Goal: Task Accomplishment & Management: Use online tool/utility

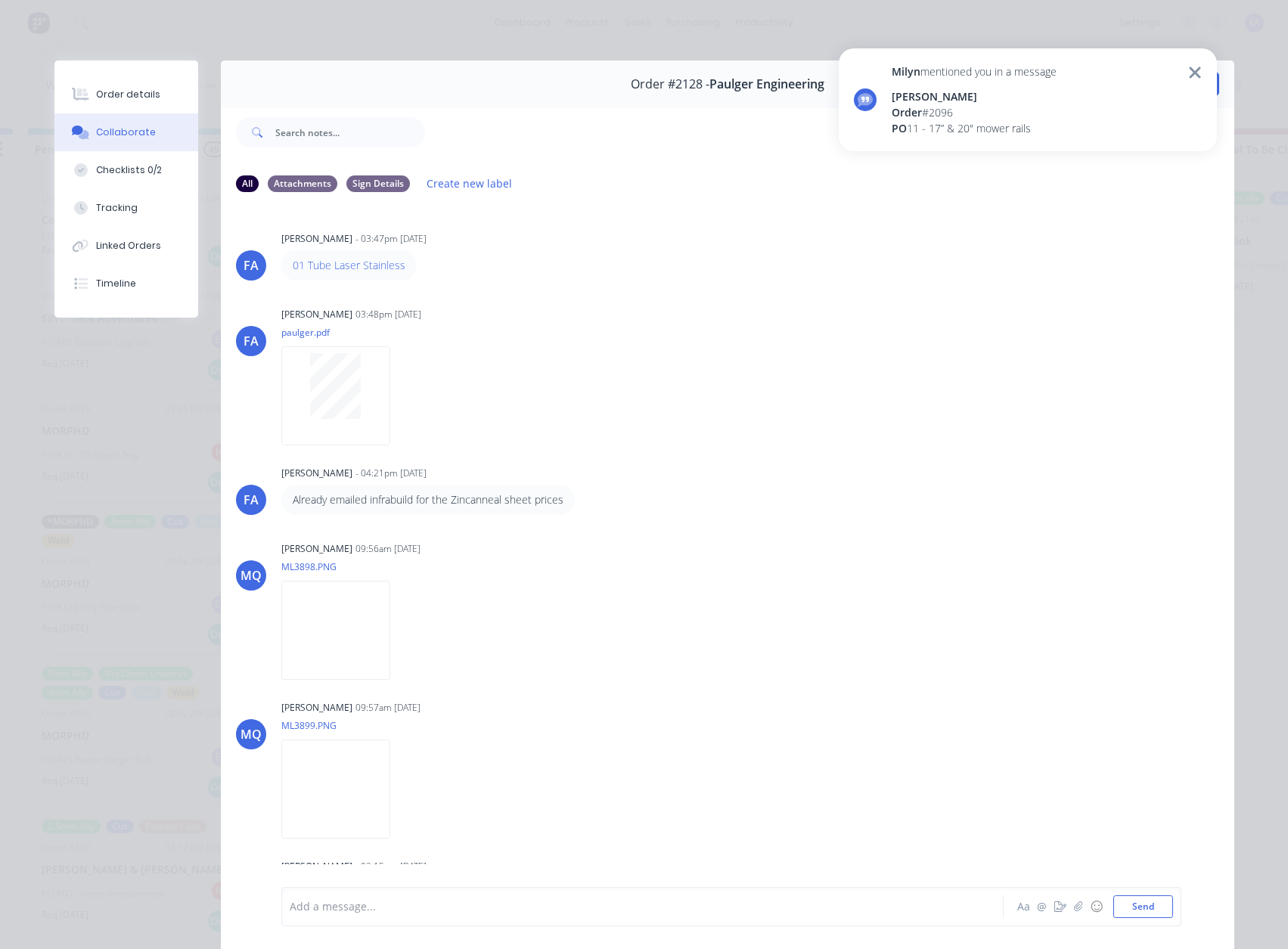
scroll to position [1482, 0]
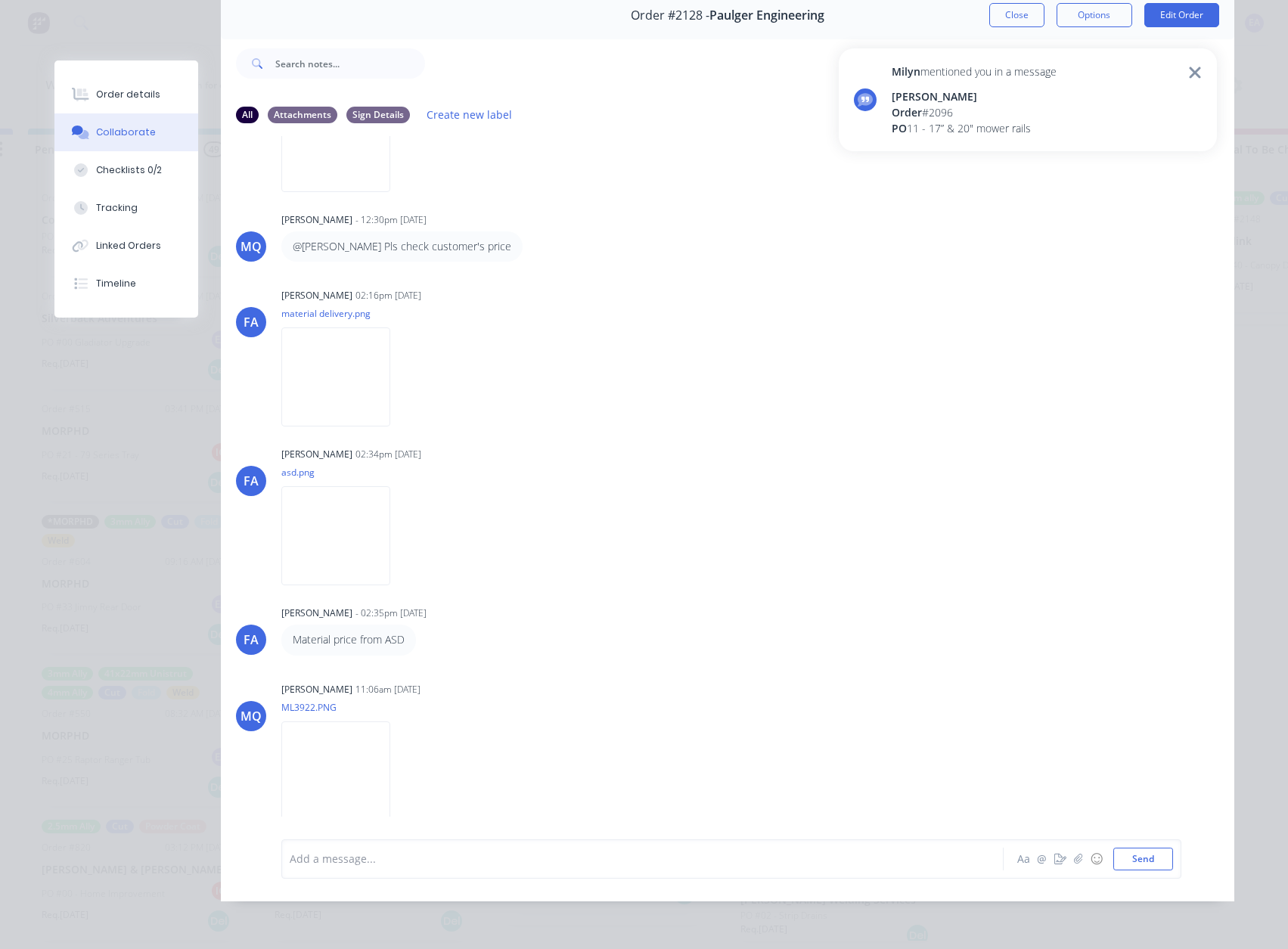
click at [1197, 69] on icon at bounding box center [1195, 72] width 11 height 11
click at [1024, 9] on button "Close" at bounding box center [1017, 15] width 55 height 24
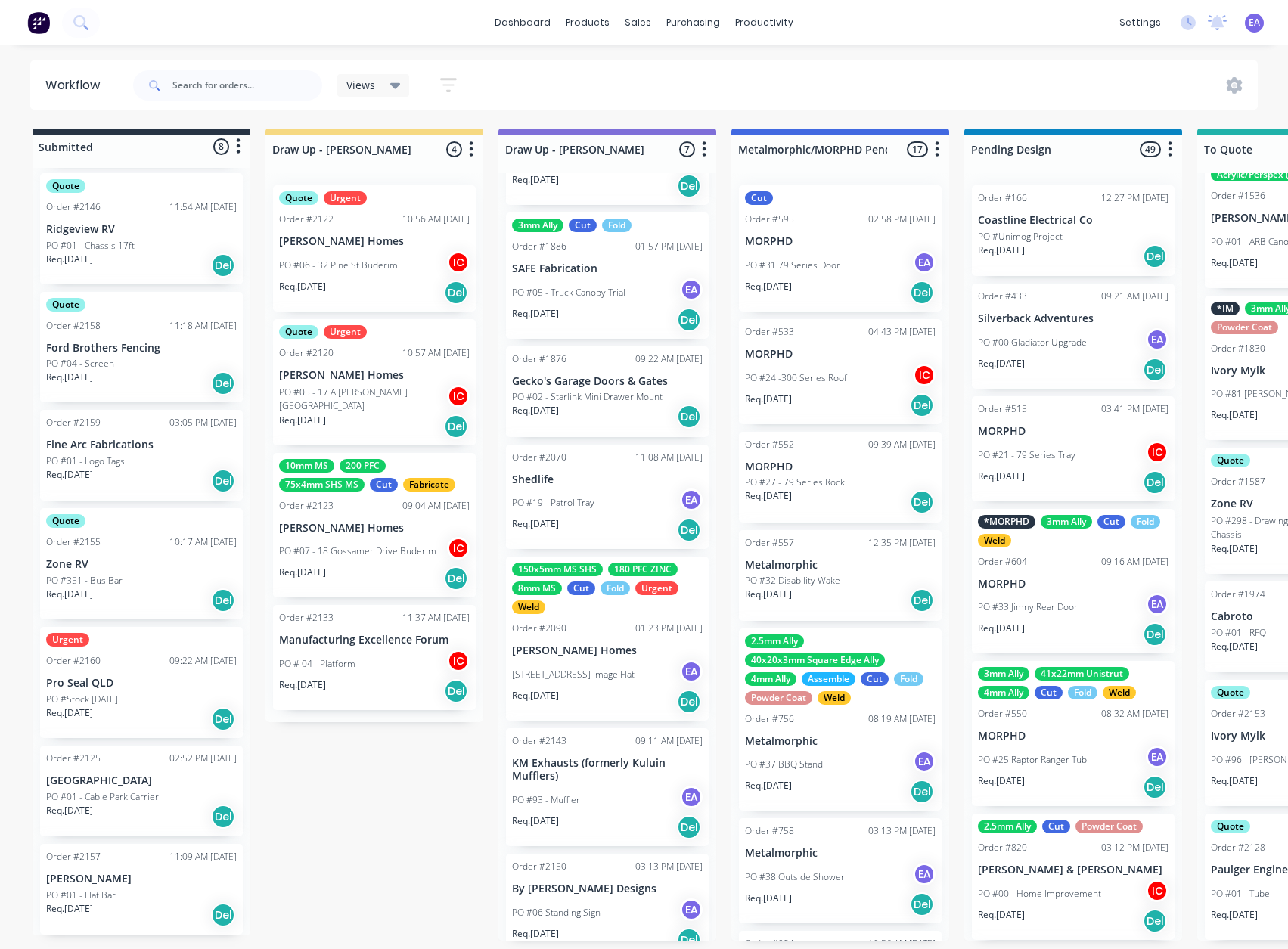
scroll to position [104, 0]
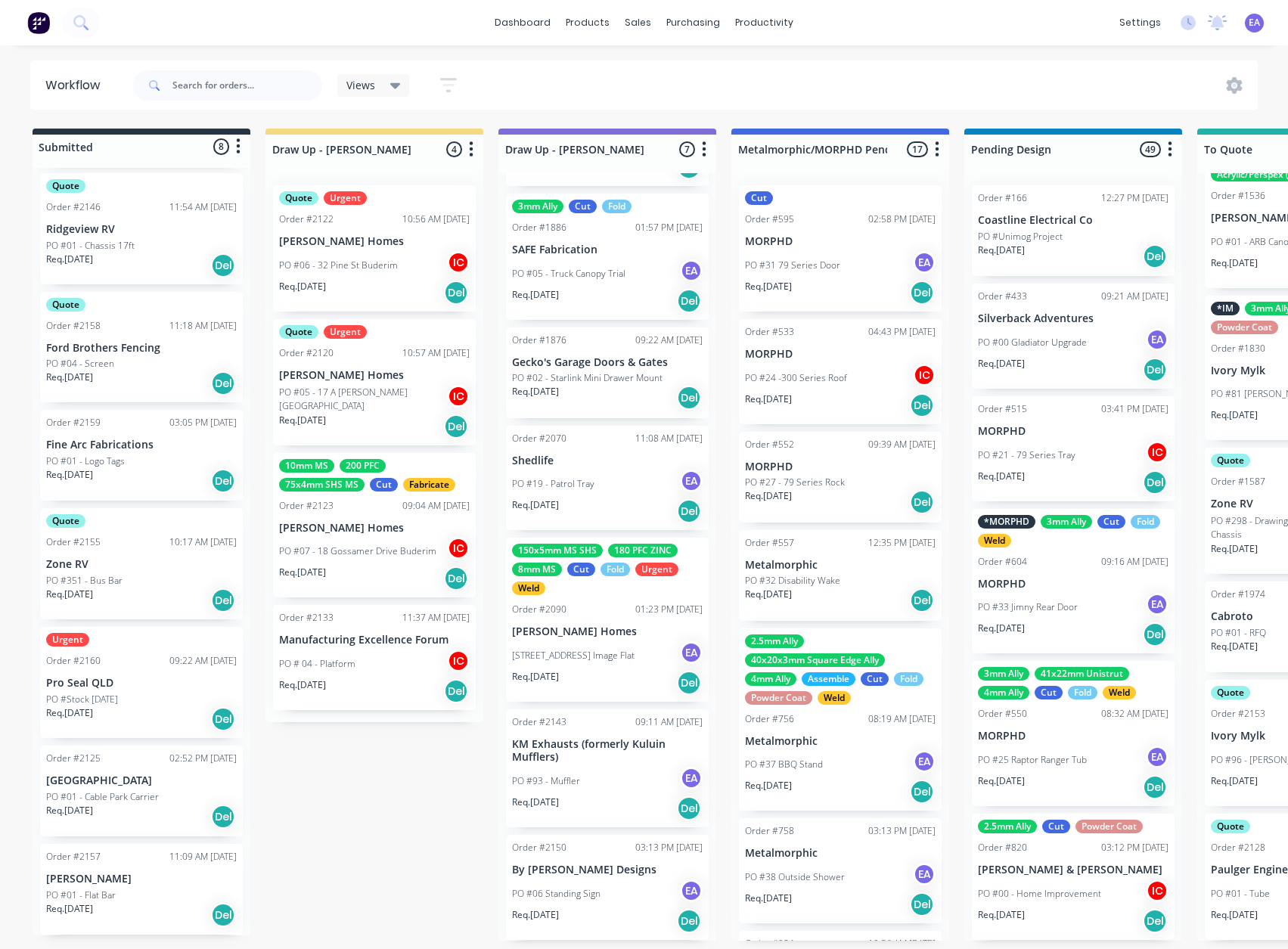
click at [614, 786] on div "PO #93 - Muffler EA" at bounding box center [606, 781] width 190 height 28
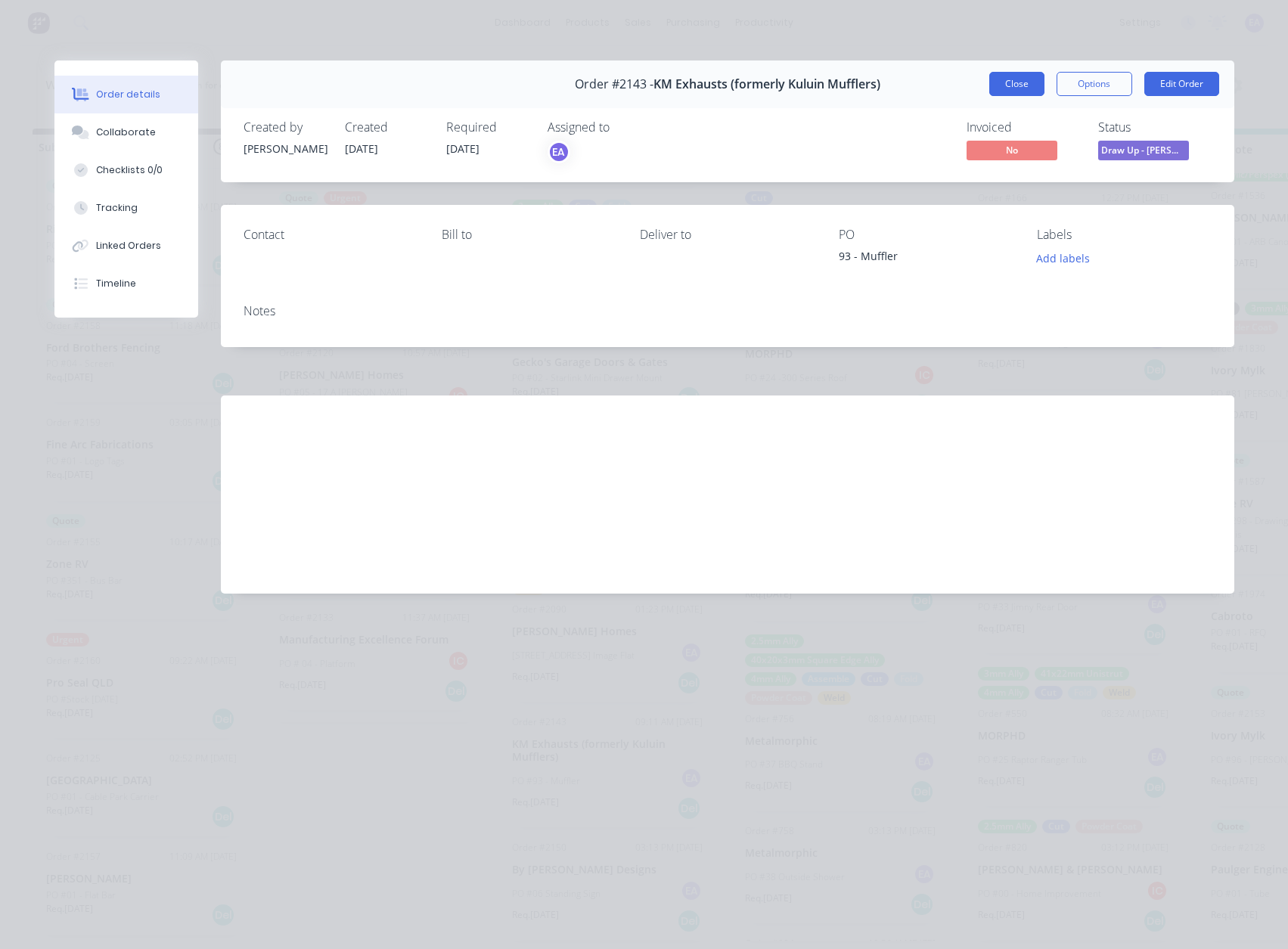
click at [1027, 92] on button "Close" at bounding box center [1017, 84] width 55 height 24
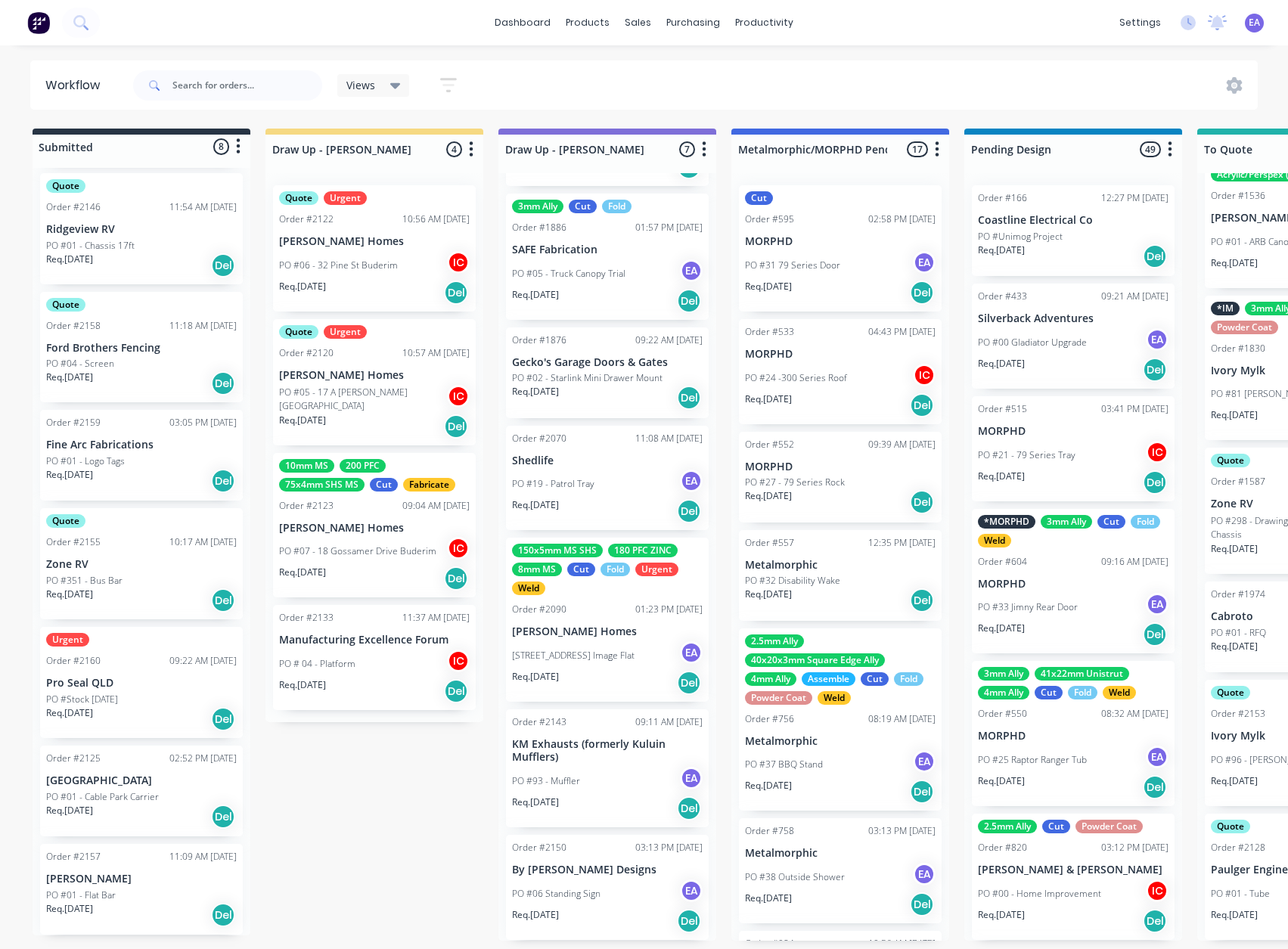
scroll to position [3, 896]
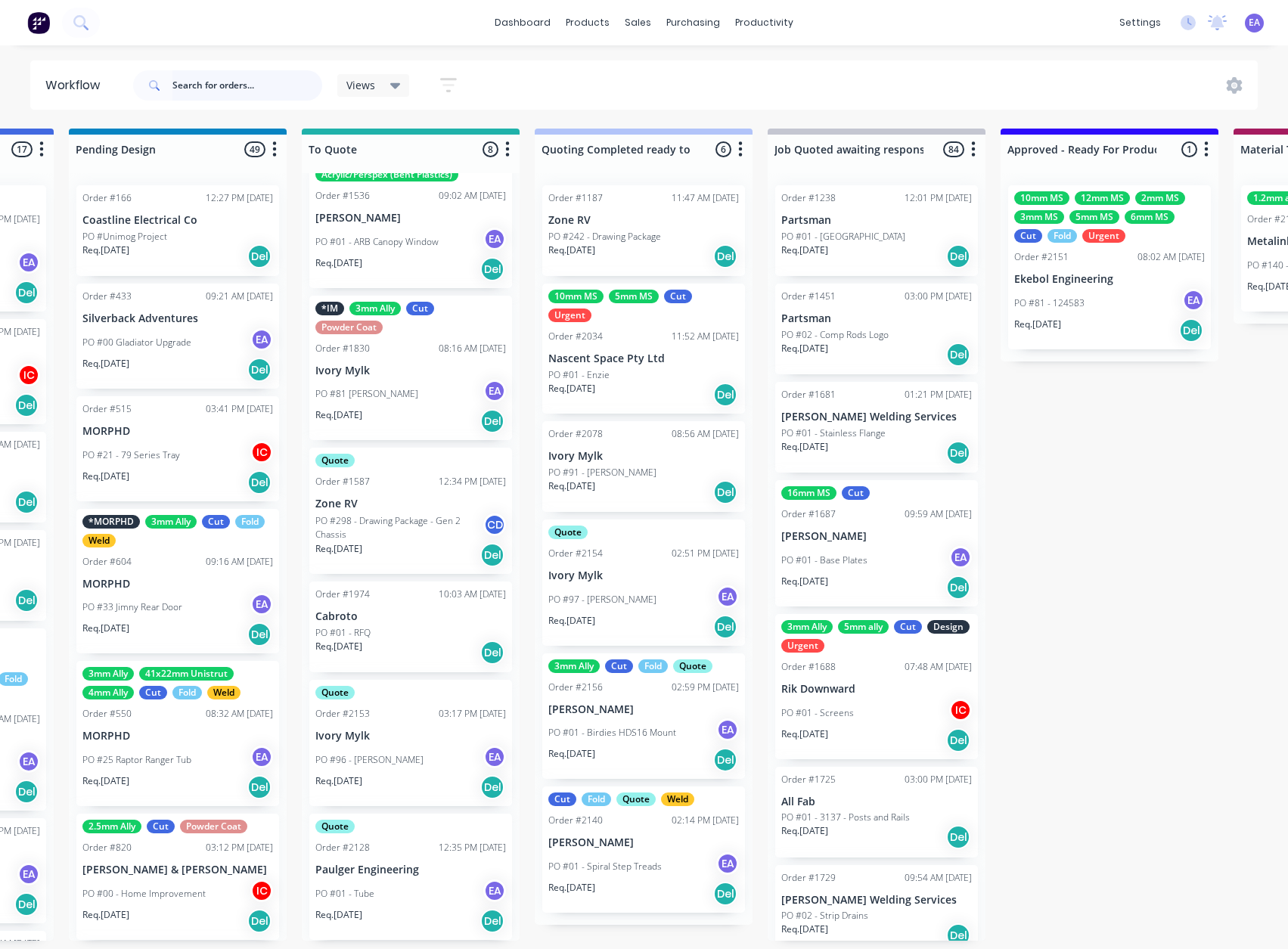
click at [236, 92] on input "text" at bounding box center [247, 85] width 150 height 30
type input "crome"
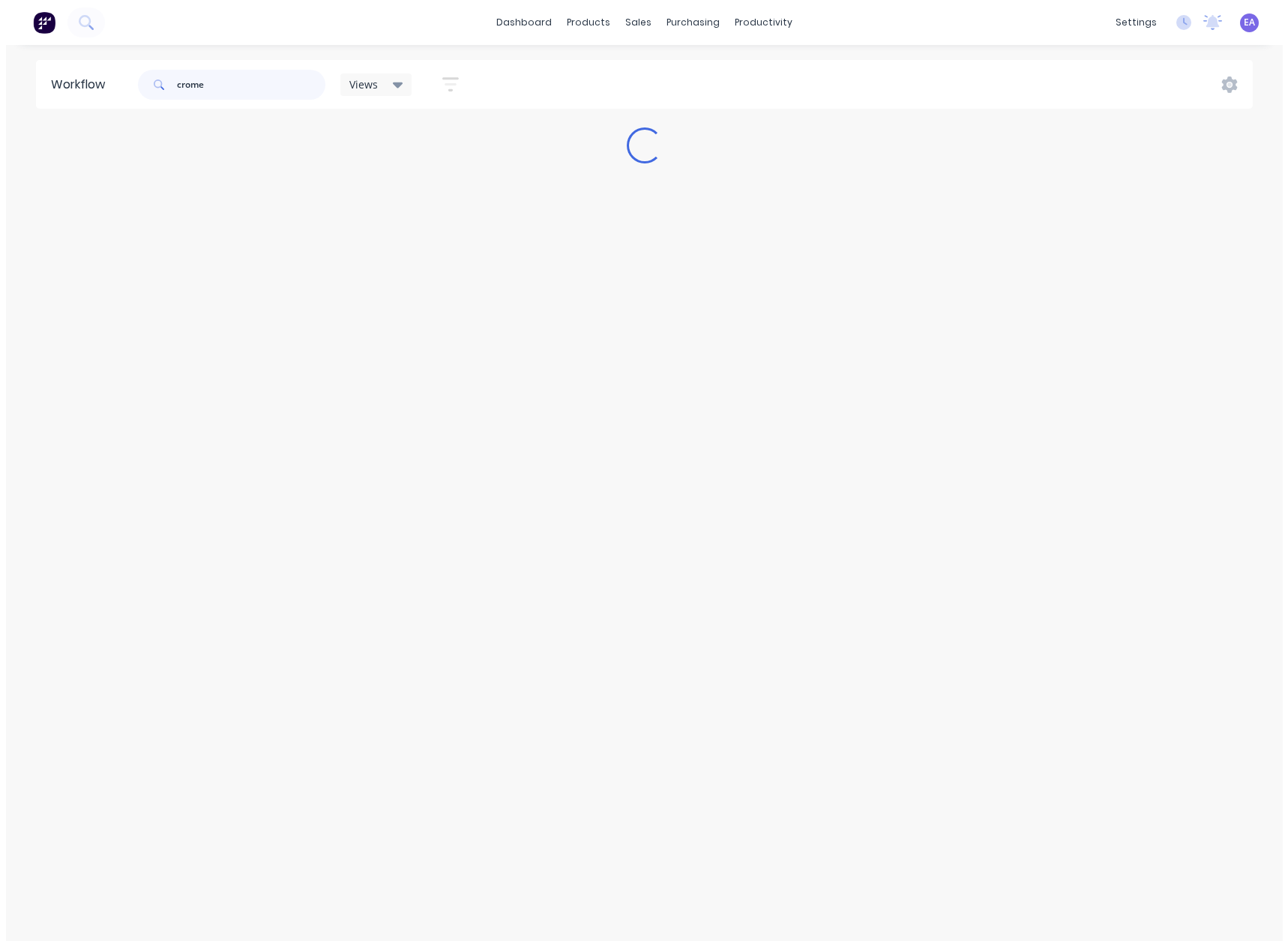
scroll to position [0, 0]
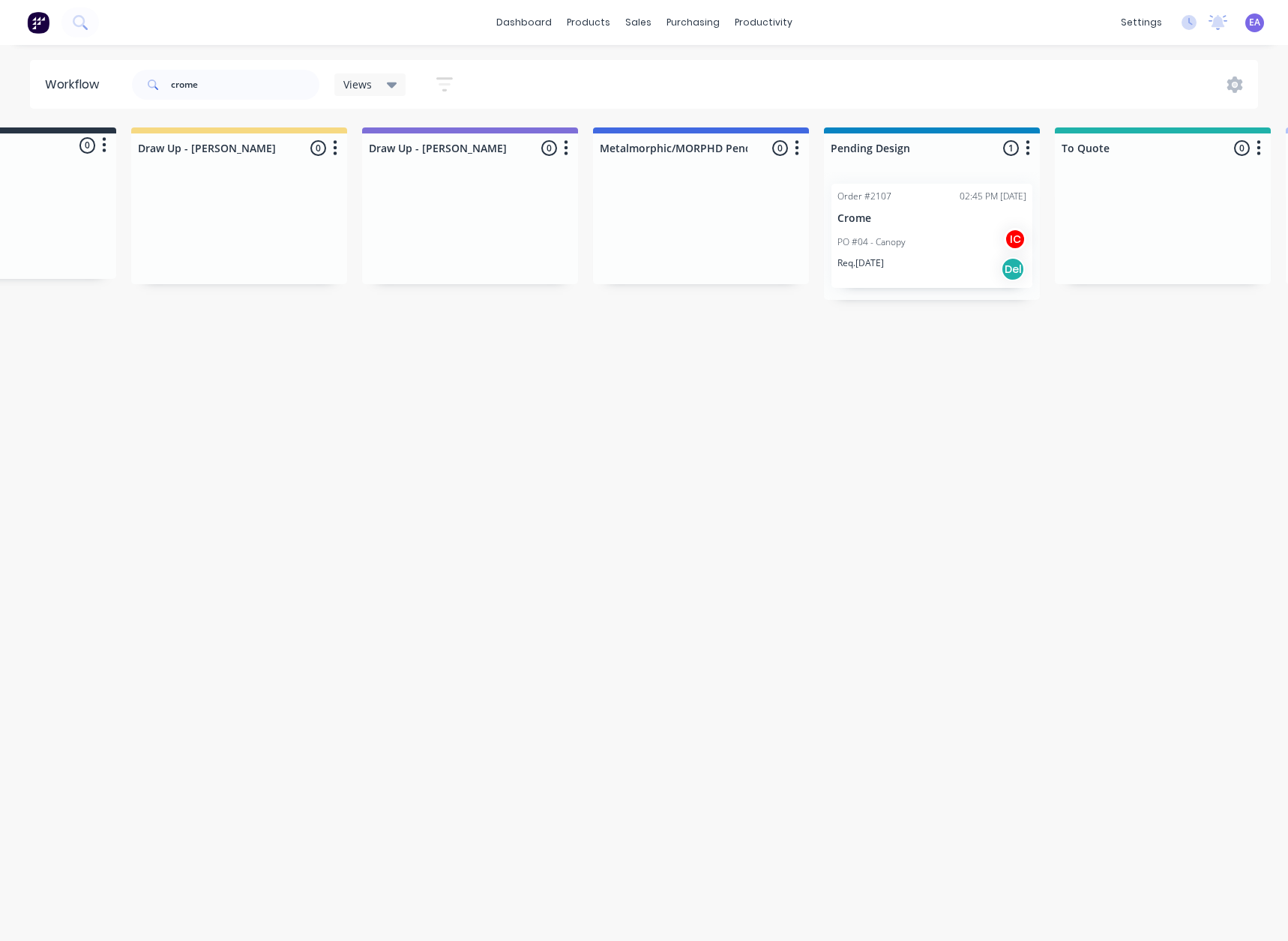
drag, startPoint x: 578, startPoint y: 407, endPoint x: 611, endPoint y: 409, distance: 33.1
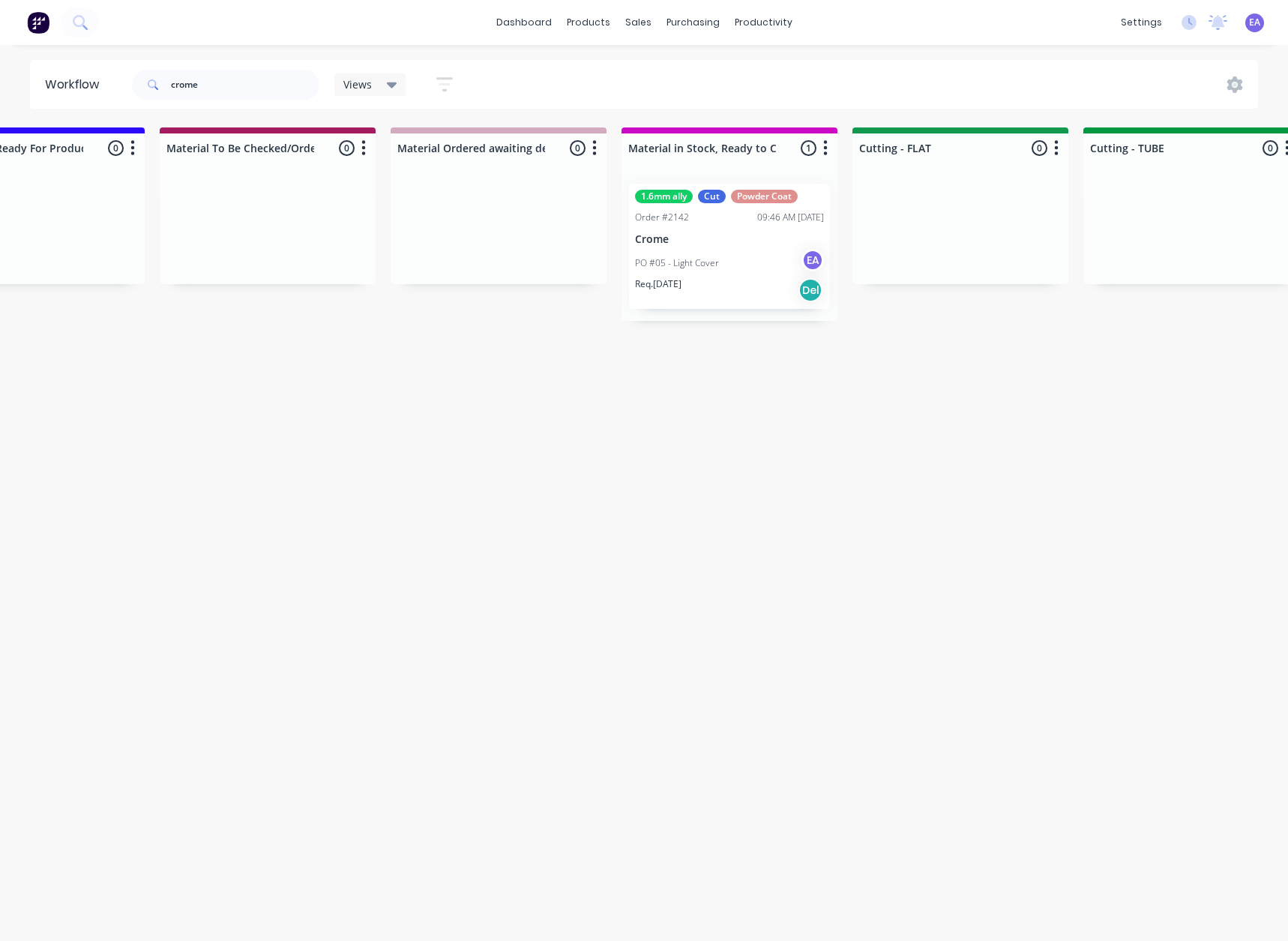
drag, startPoint x: 700, startPoint y: 427, endPoint x: 803, endPoint y: 436, distance: 103.4
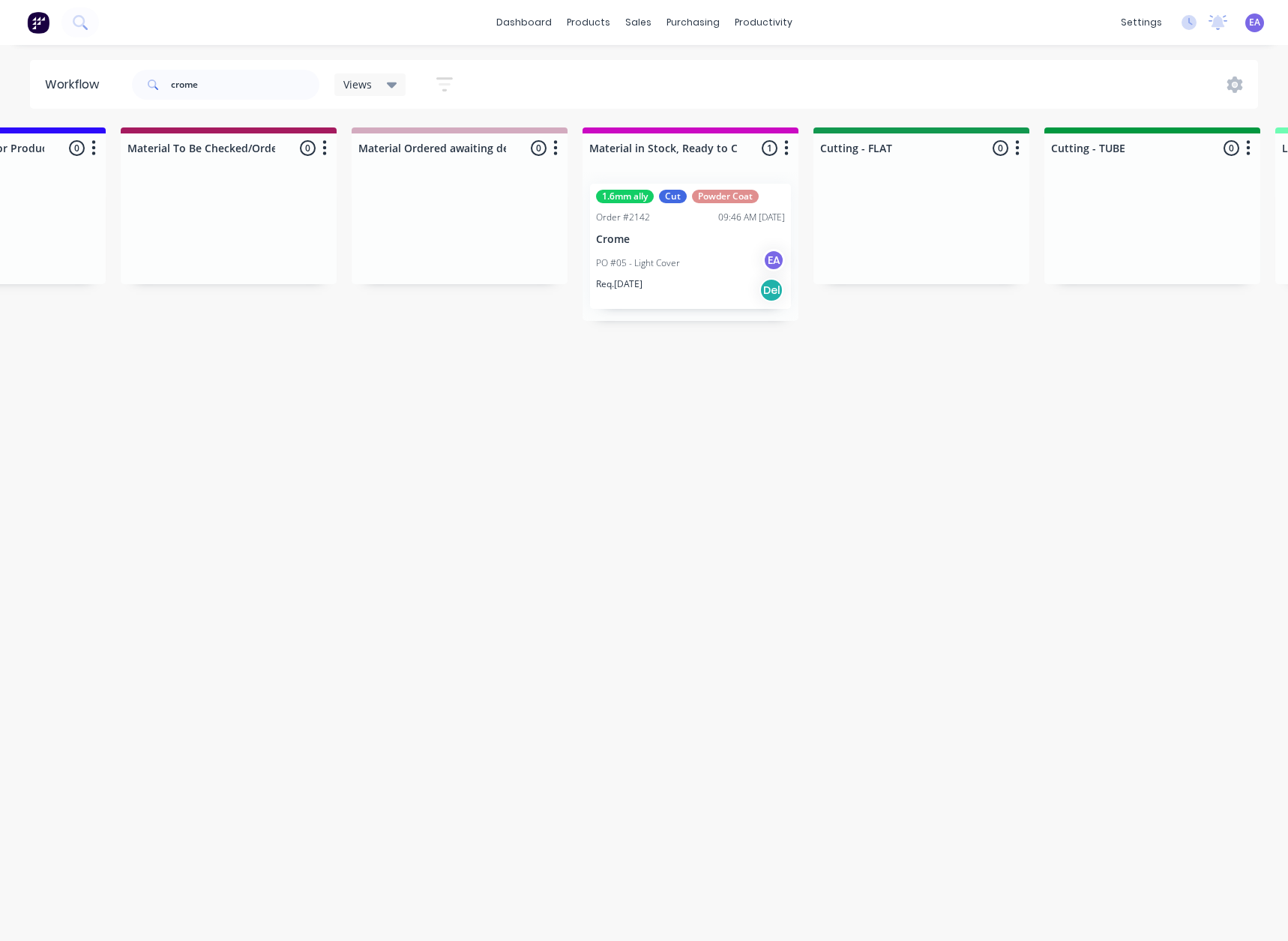
click at [693, 263] on div "PO #05 - Light Cover EA" at bounding box center [690, 263] width 189 height 28
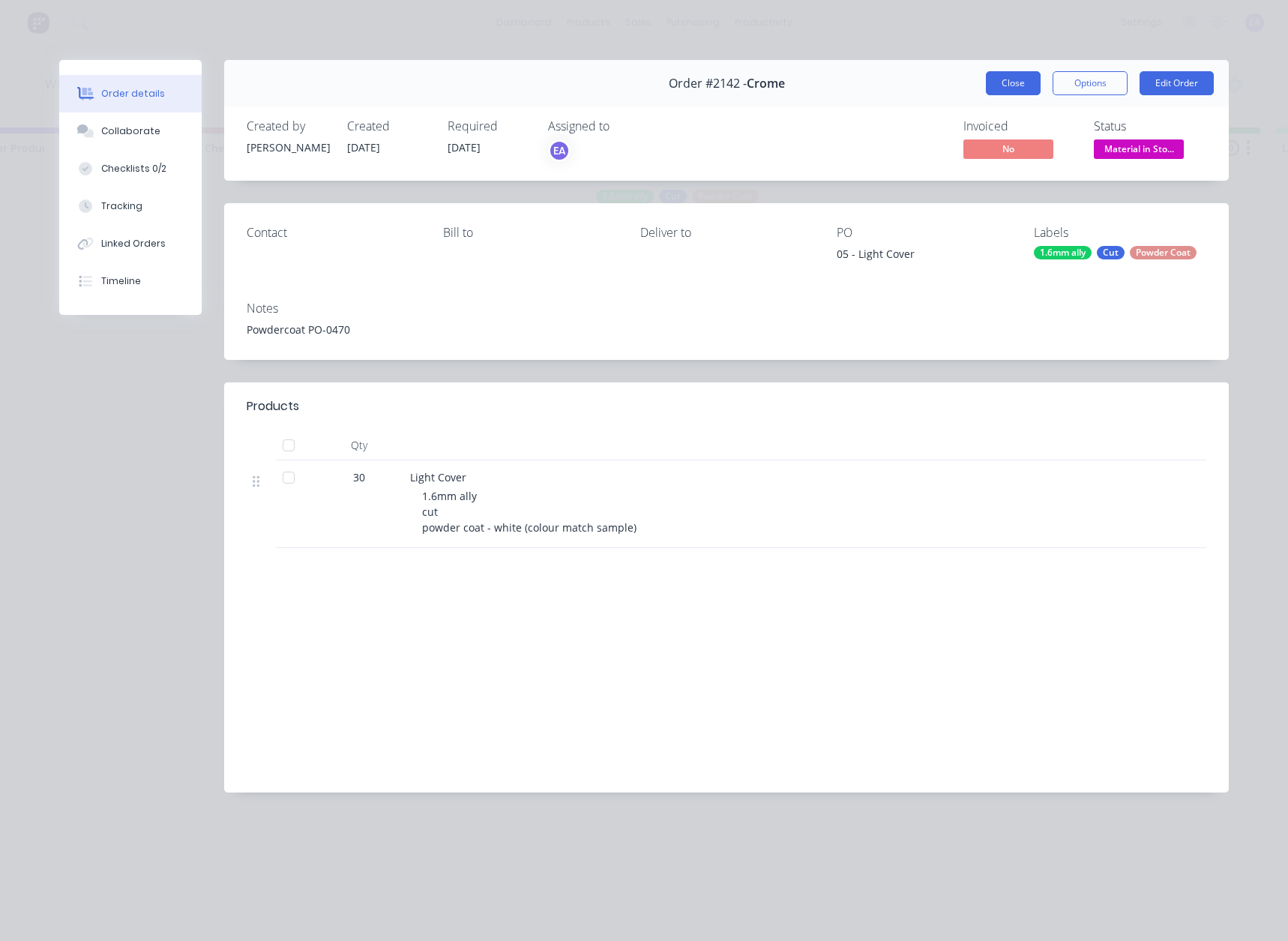
click at [1009, 85] on button "Close" at bounding box center [1013, 83] width 55 height 24
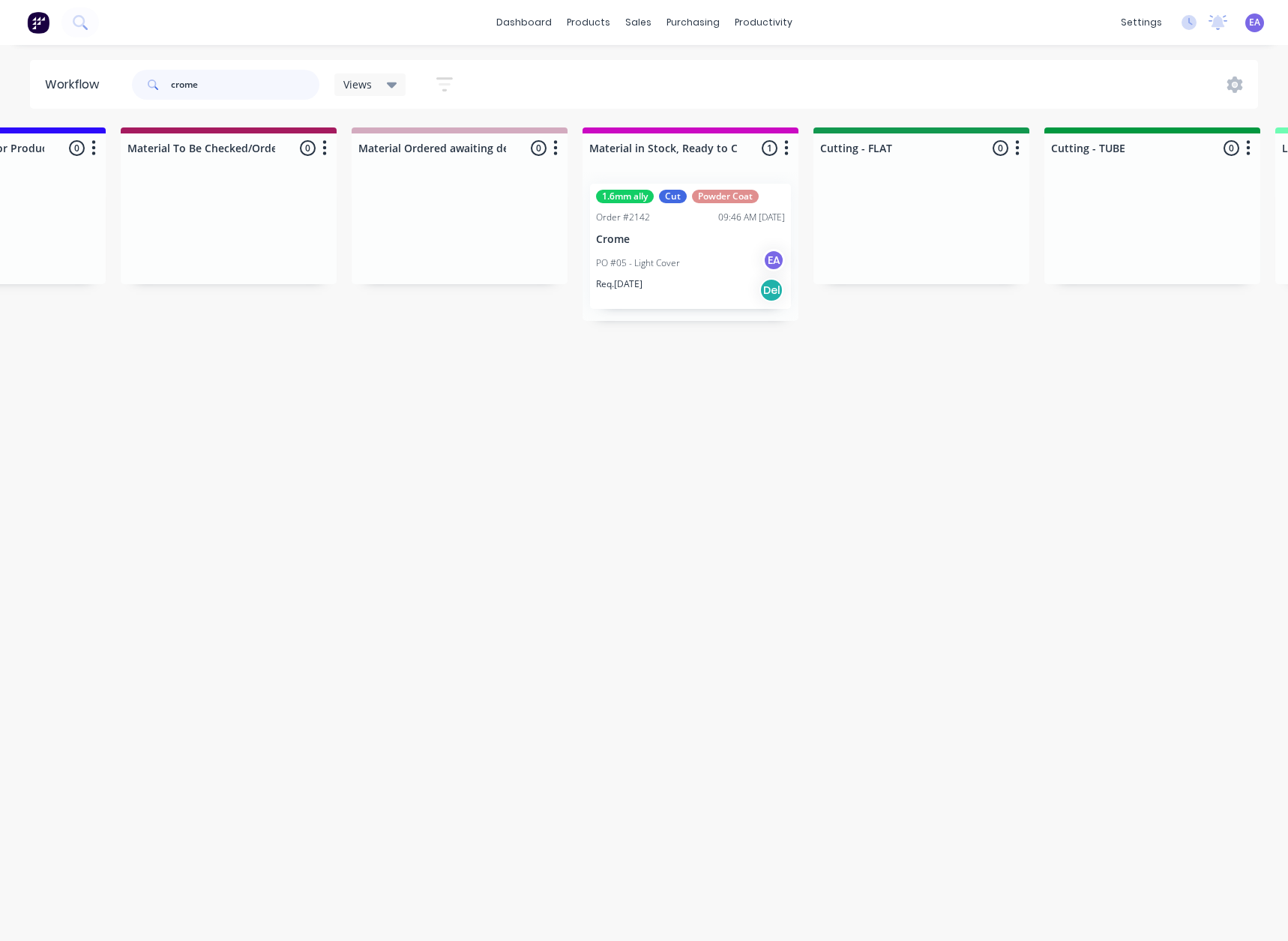
drag, startPoint x: 236, startPoint y: 91, endPoint x: -61, endPoint y: 98, distance: 297.1
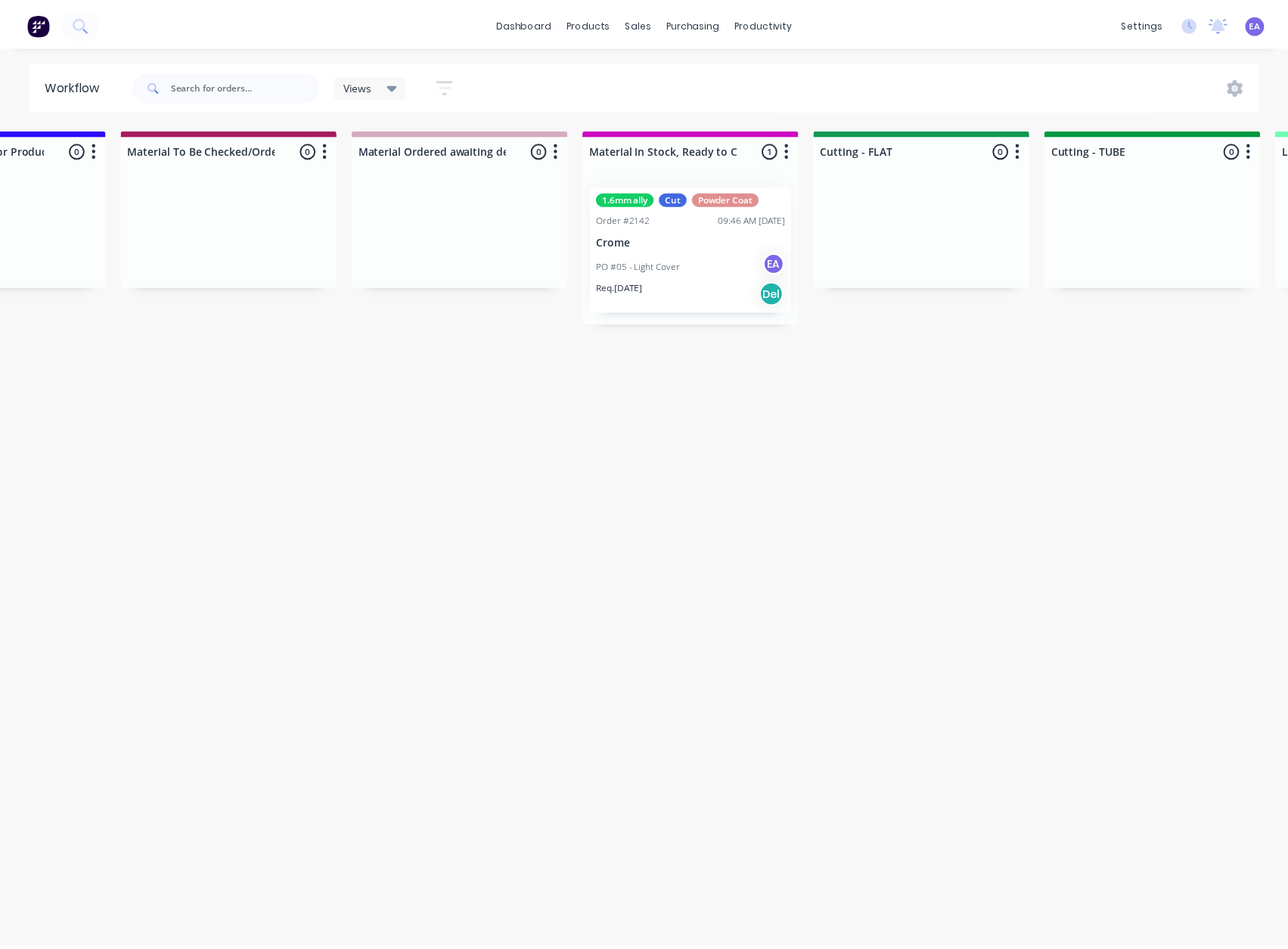
scroll to position [0, 0]
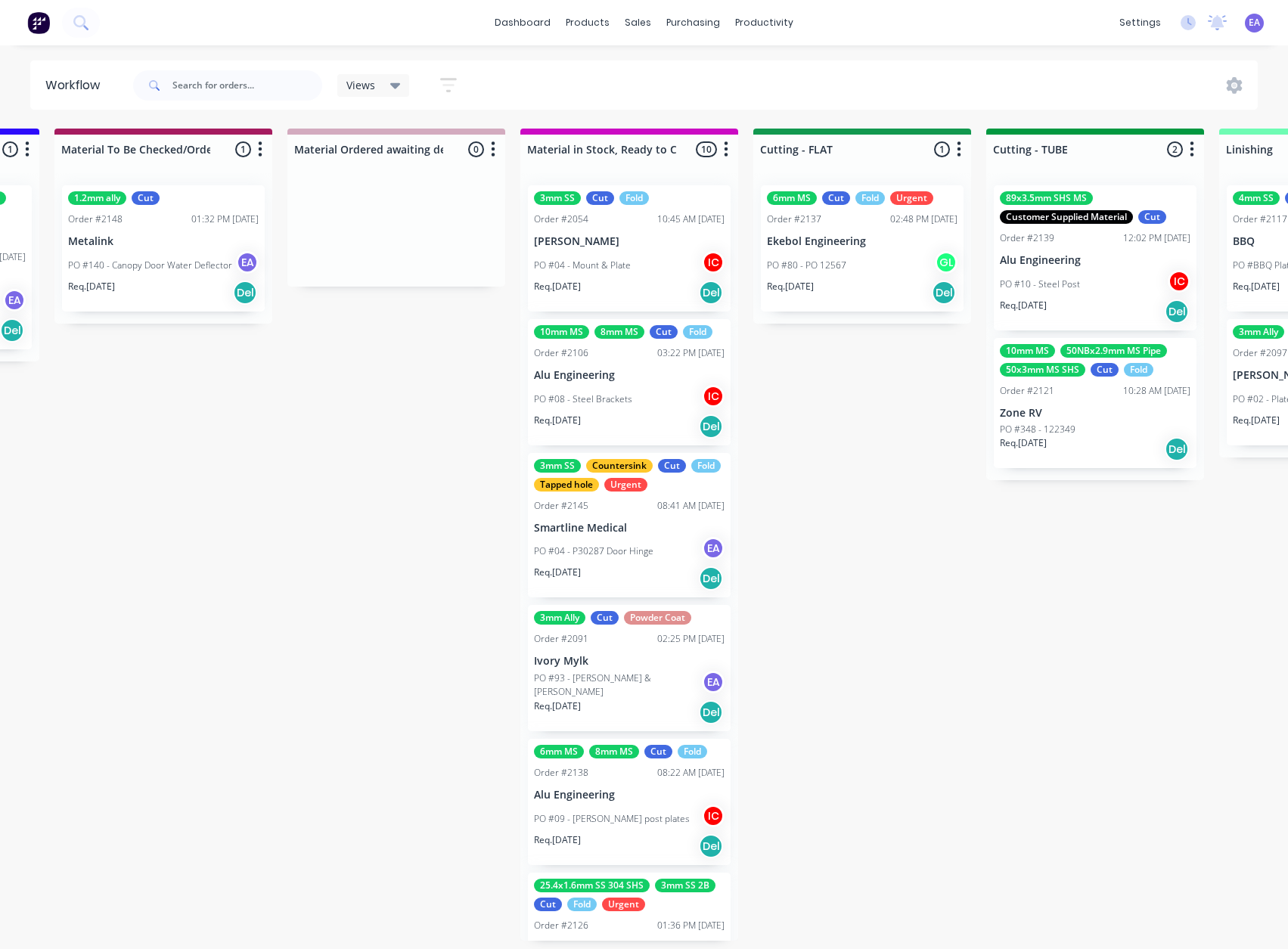
drag, startPoint x: 572, startPoint y: 494, endPoint x: 732, endPoint y: 501, distance: 160.2
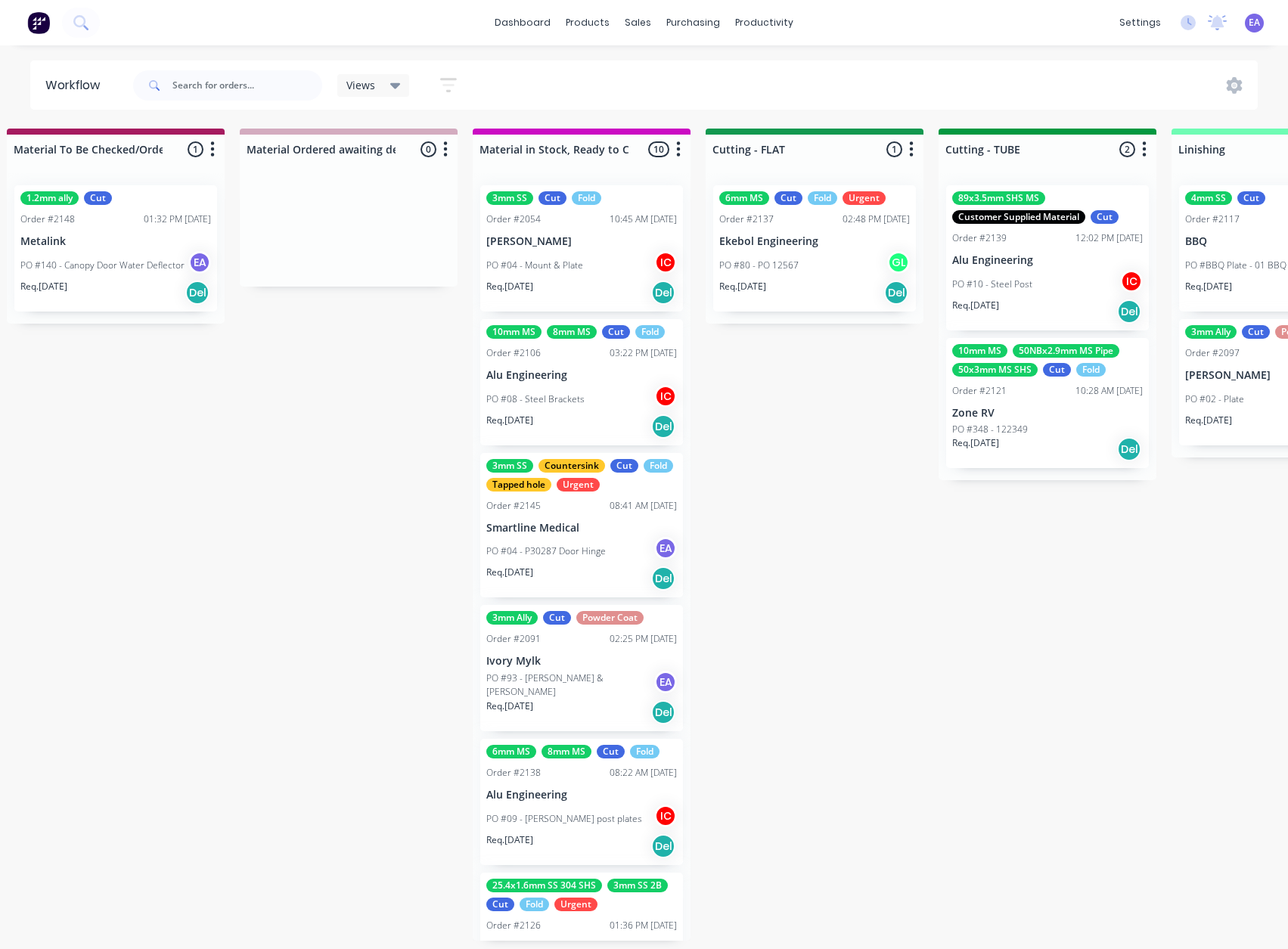
drag, startPoint x: 779, startPoint y: 565, endPoint x: 825, endPoint y: 581, distance: 48.7
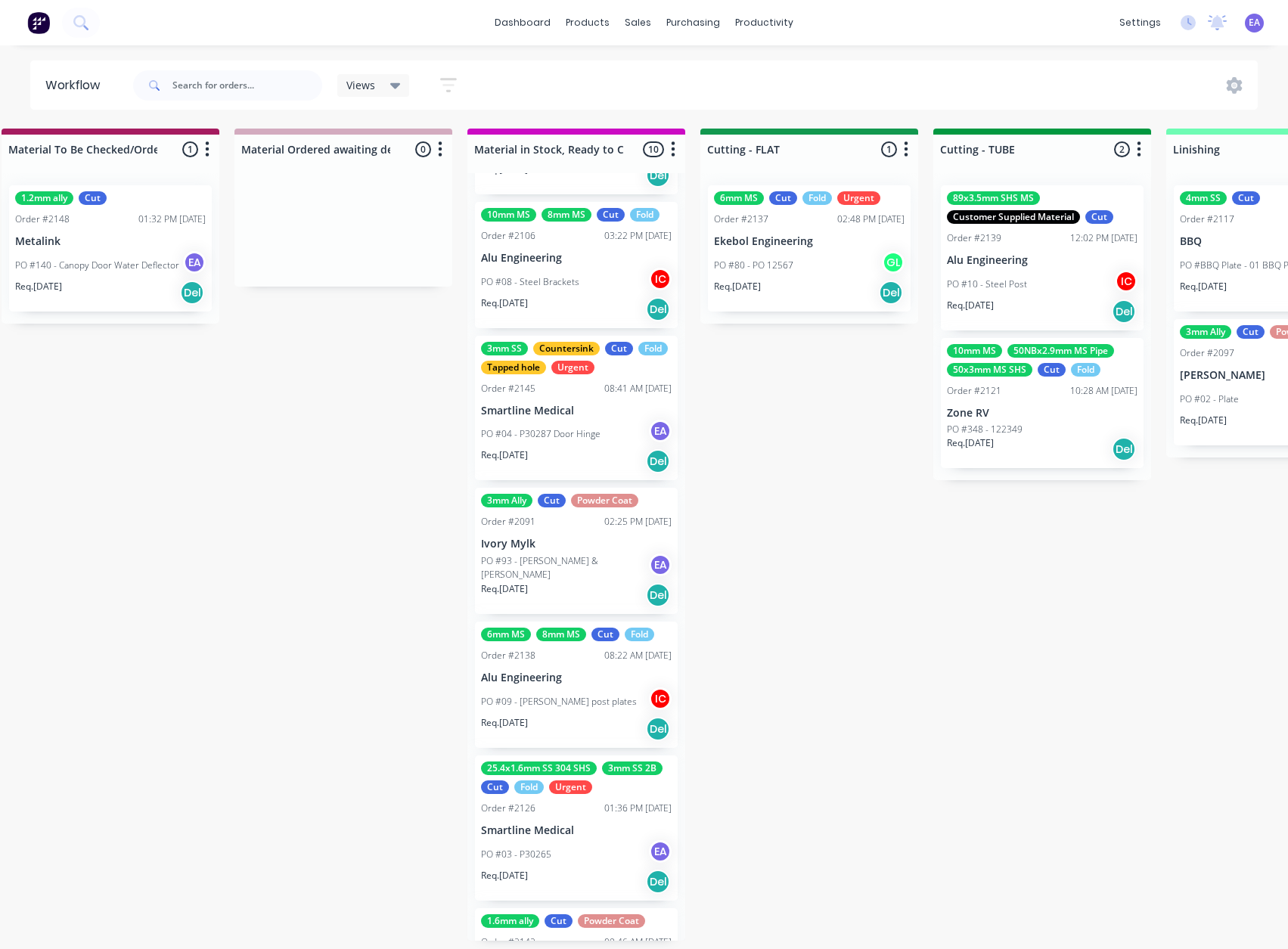
scroll to position [76, 0]
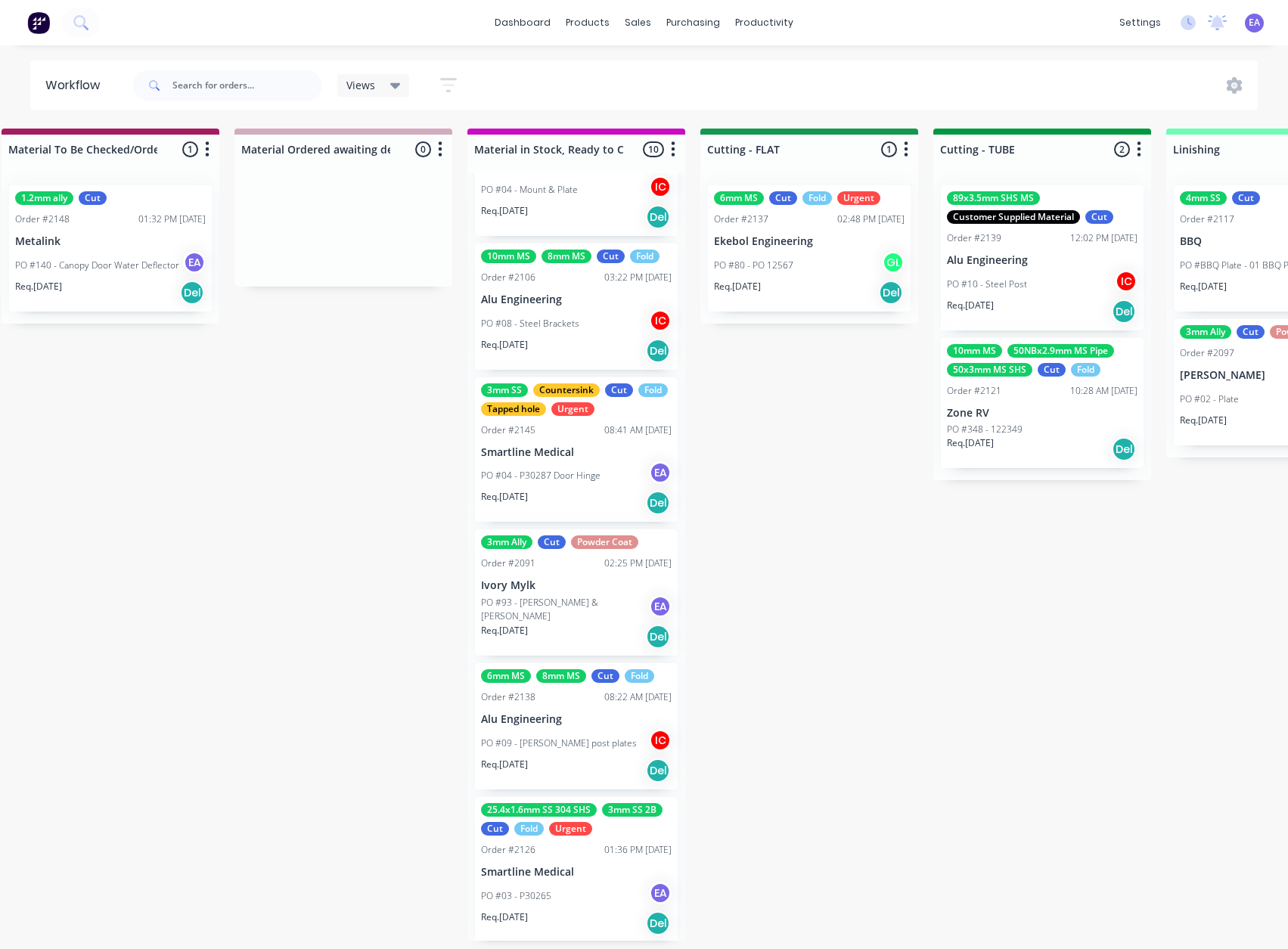
click at [772, 720] on div "Submitted 11 Status colour #273444 hex #273444 Save Cancel Summaries Total orde…" at bounding box center [877, 535] width 6033 height 812
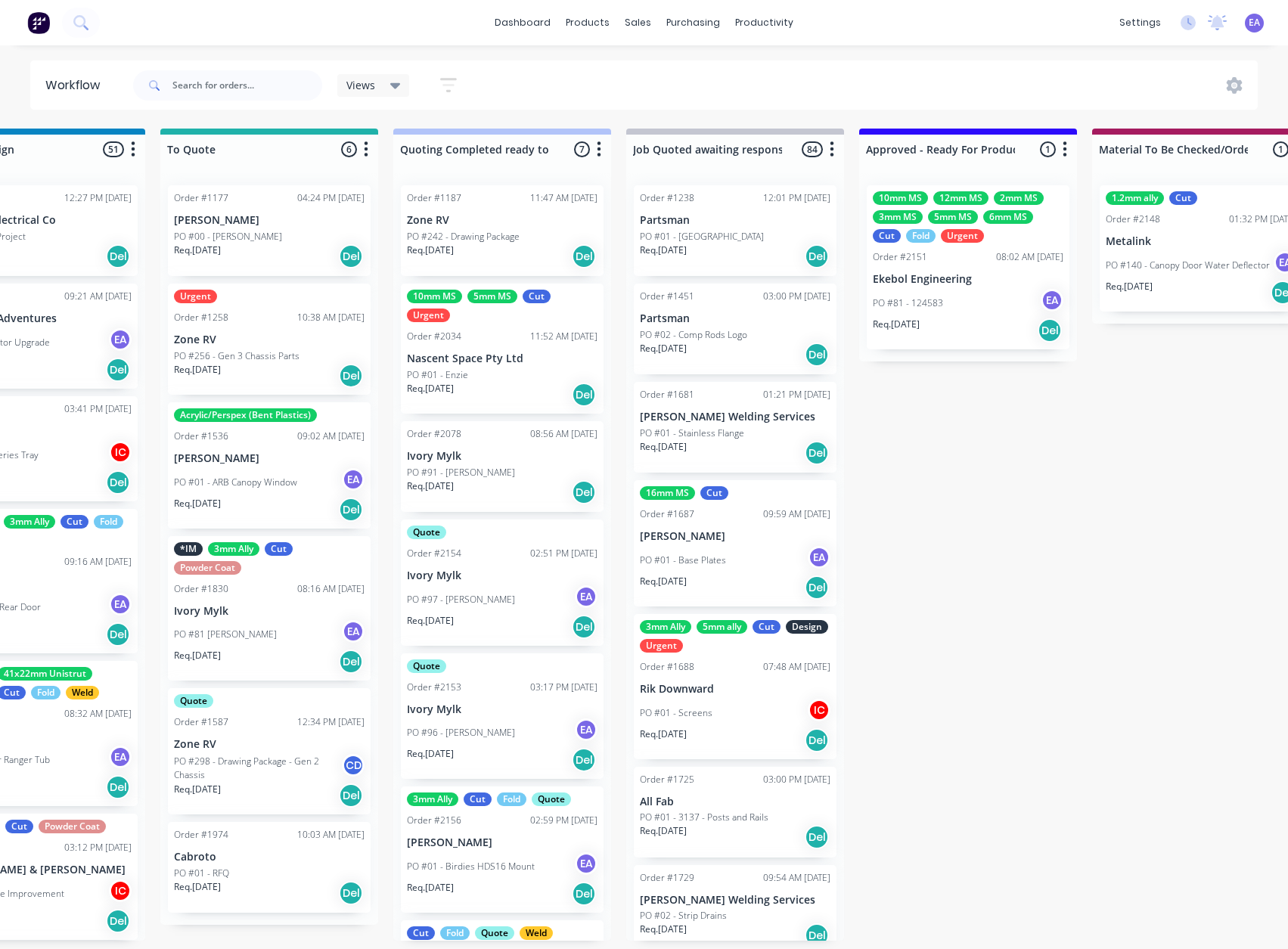
scroll to position [3, 553]
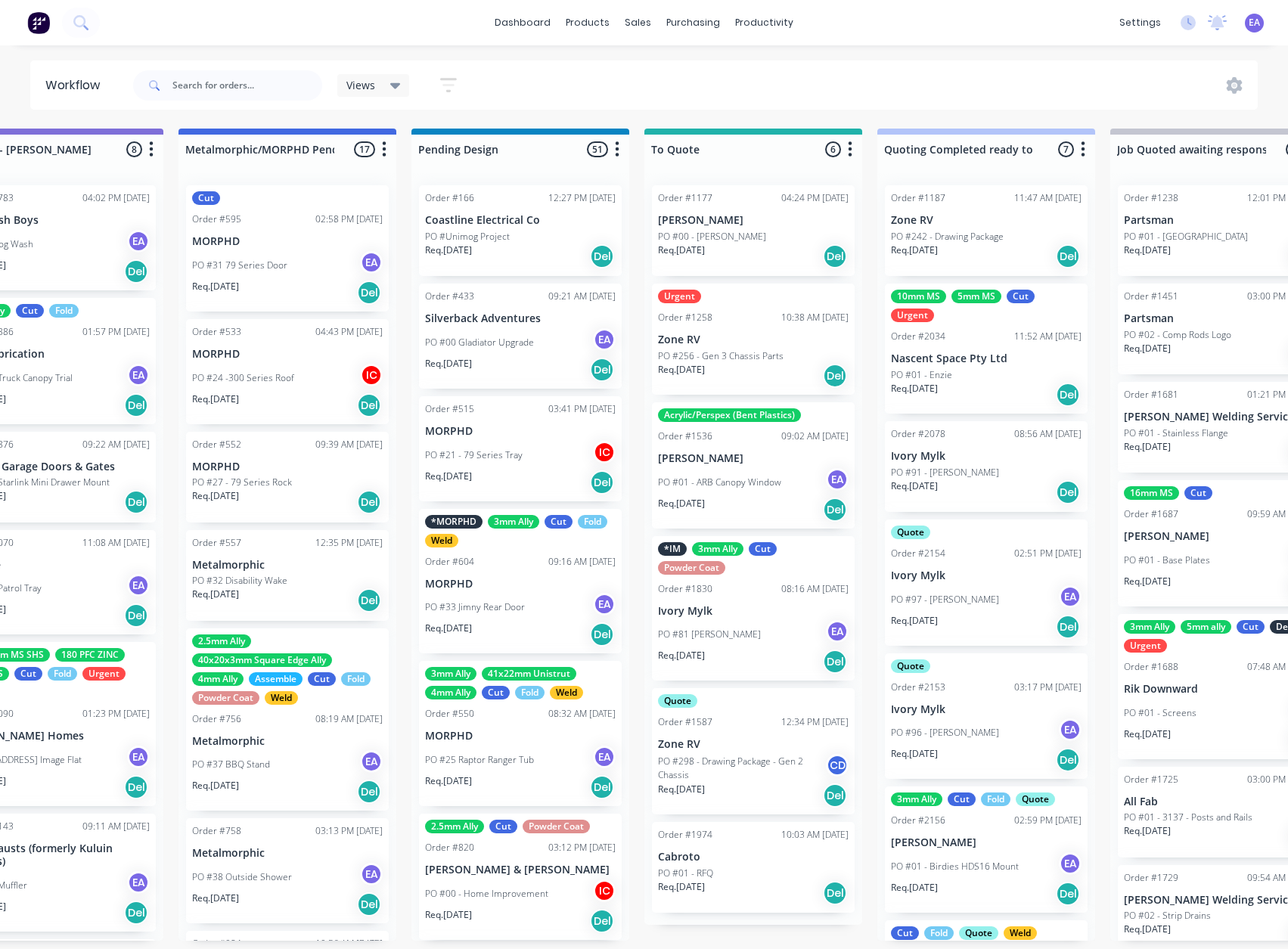
drag, startPoint x: 186, startPoint y: 542, endPoint x: 17, endPoint y: 603, distance: 179.7
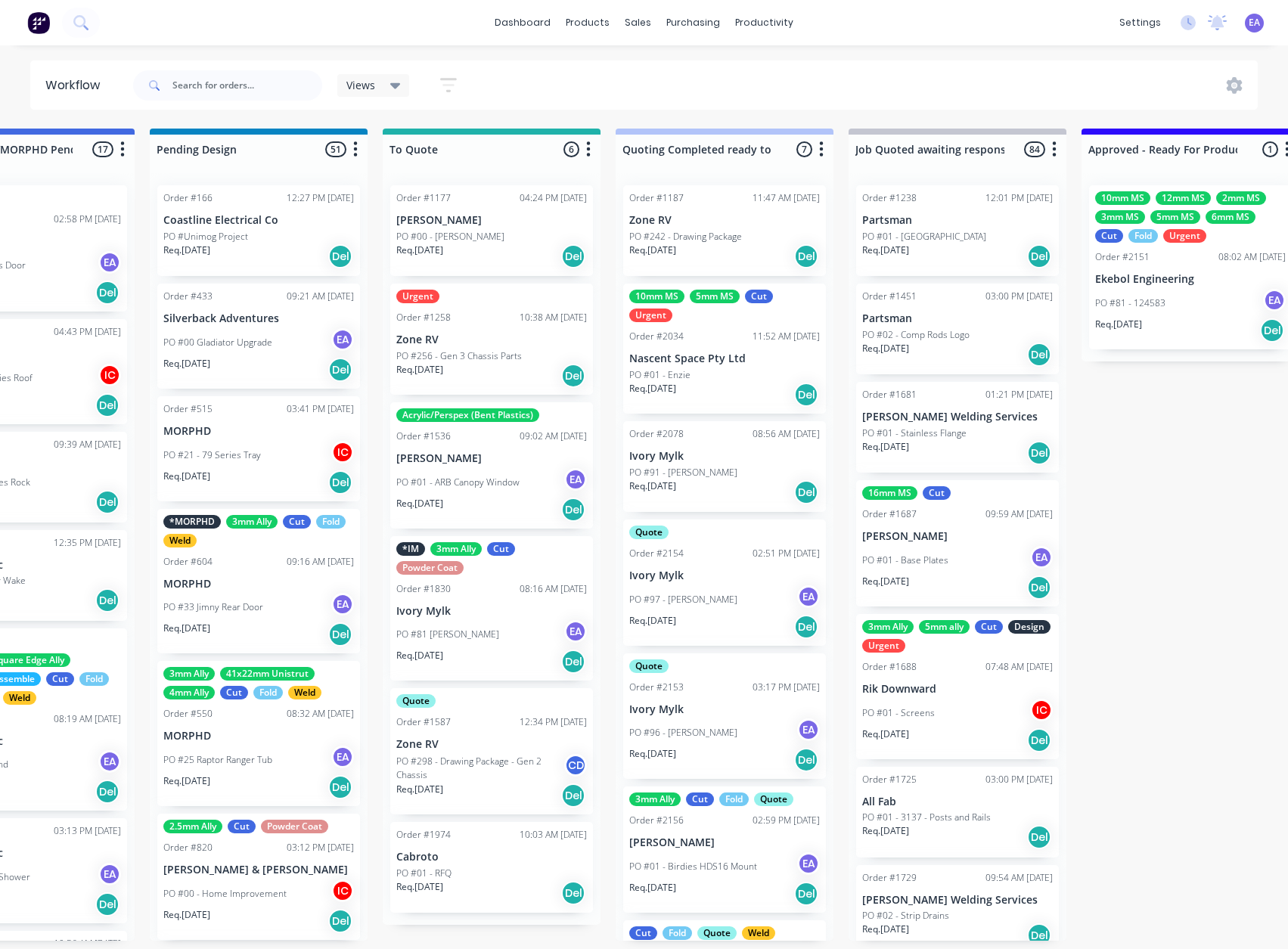
scroll to position [3, 1079]
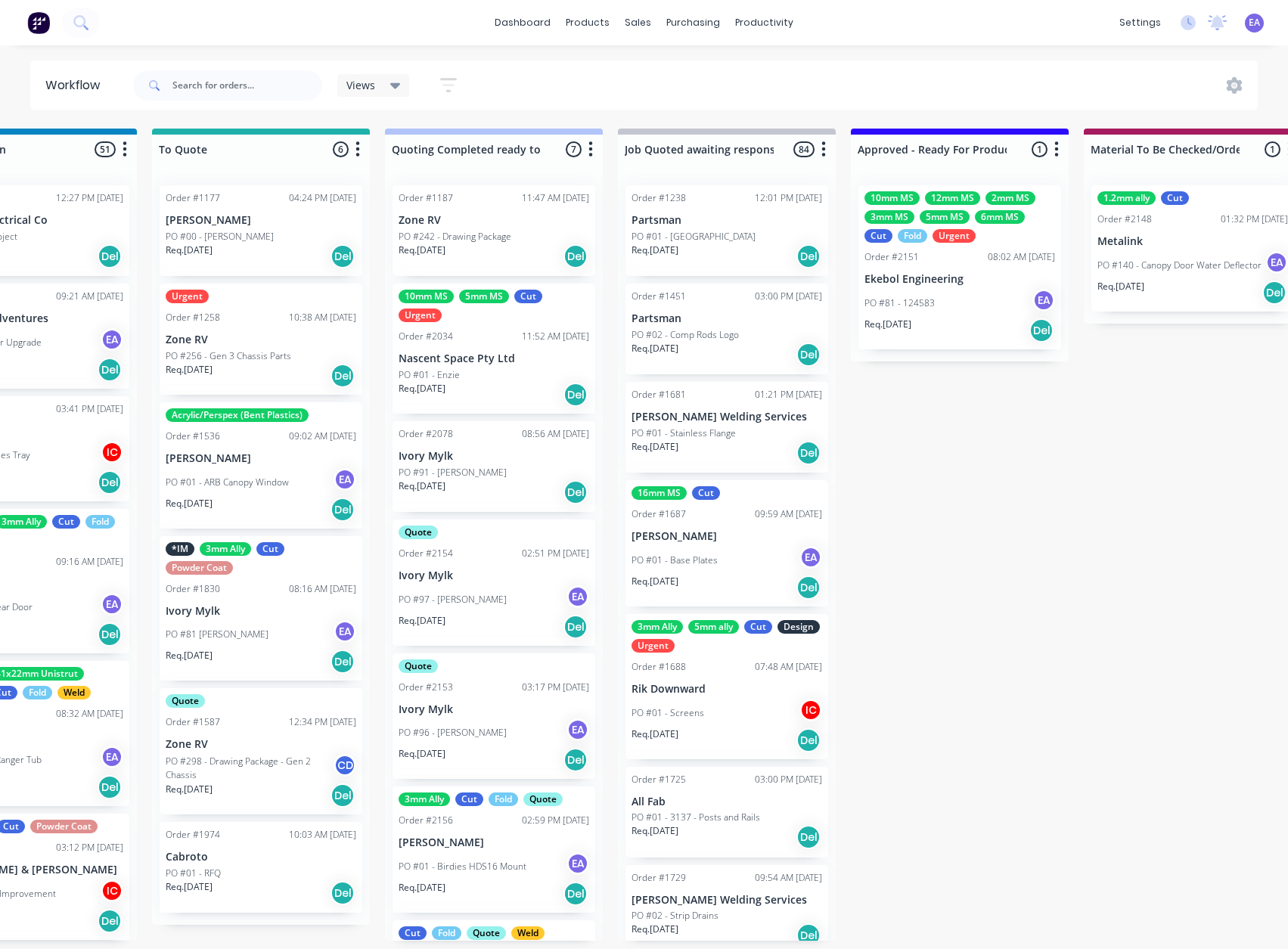
drag, startPoint x: 707, startPoint y: 372, endPoint x: 779, endPoint y: 399, distance: 76.9
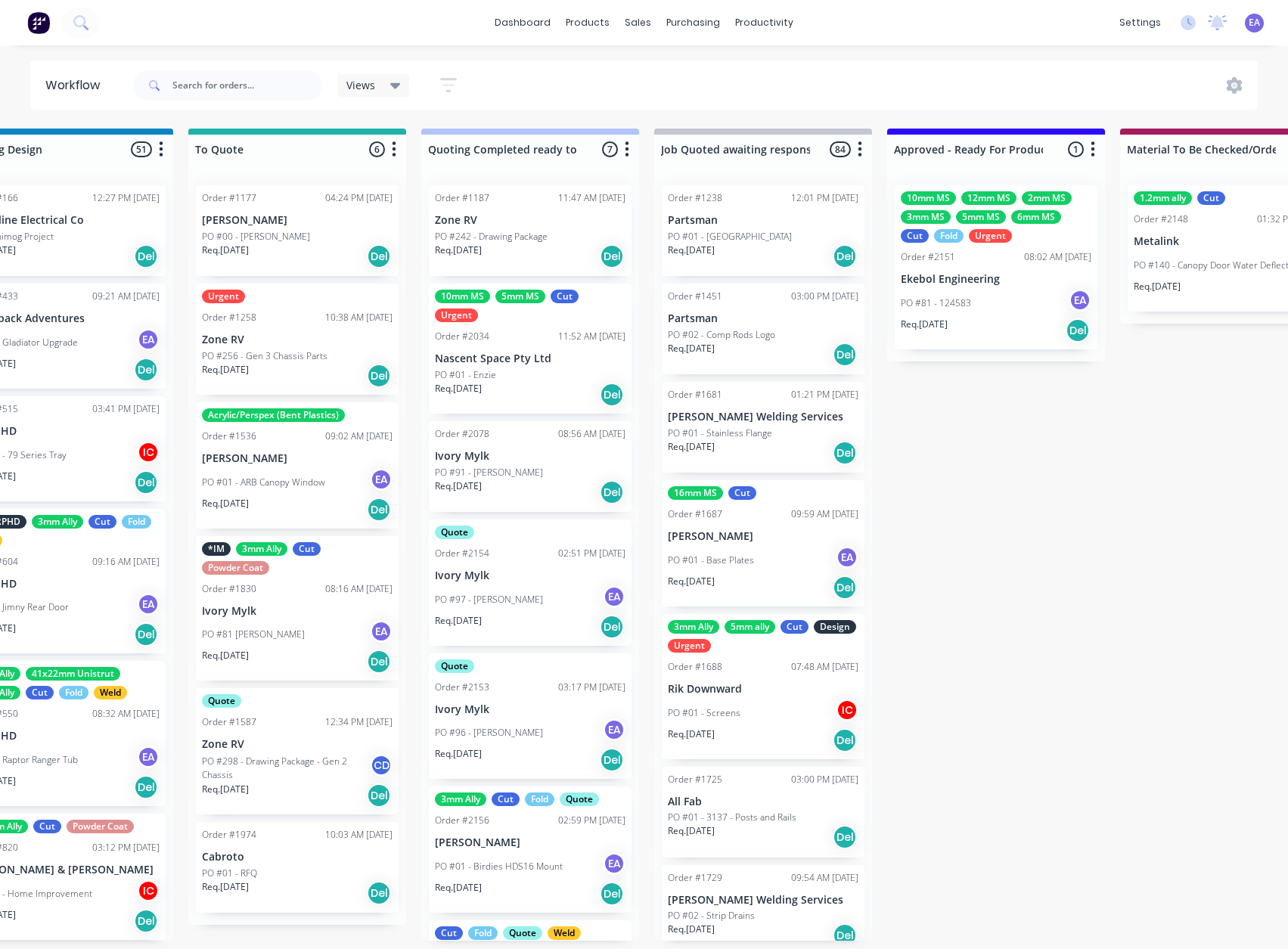
scroll to position [3, 903]
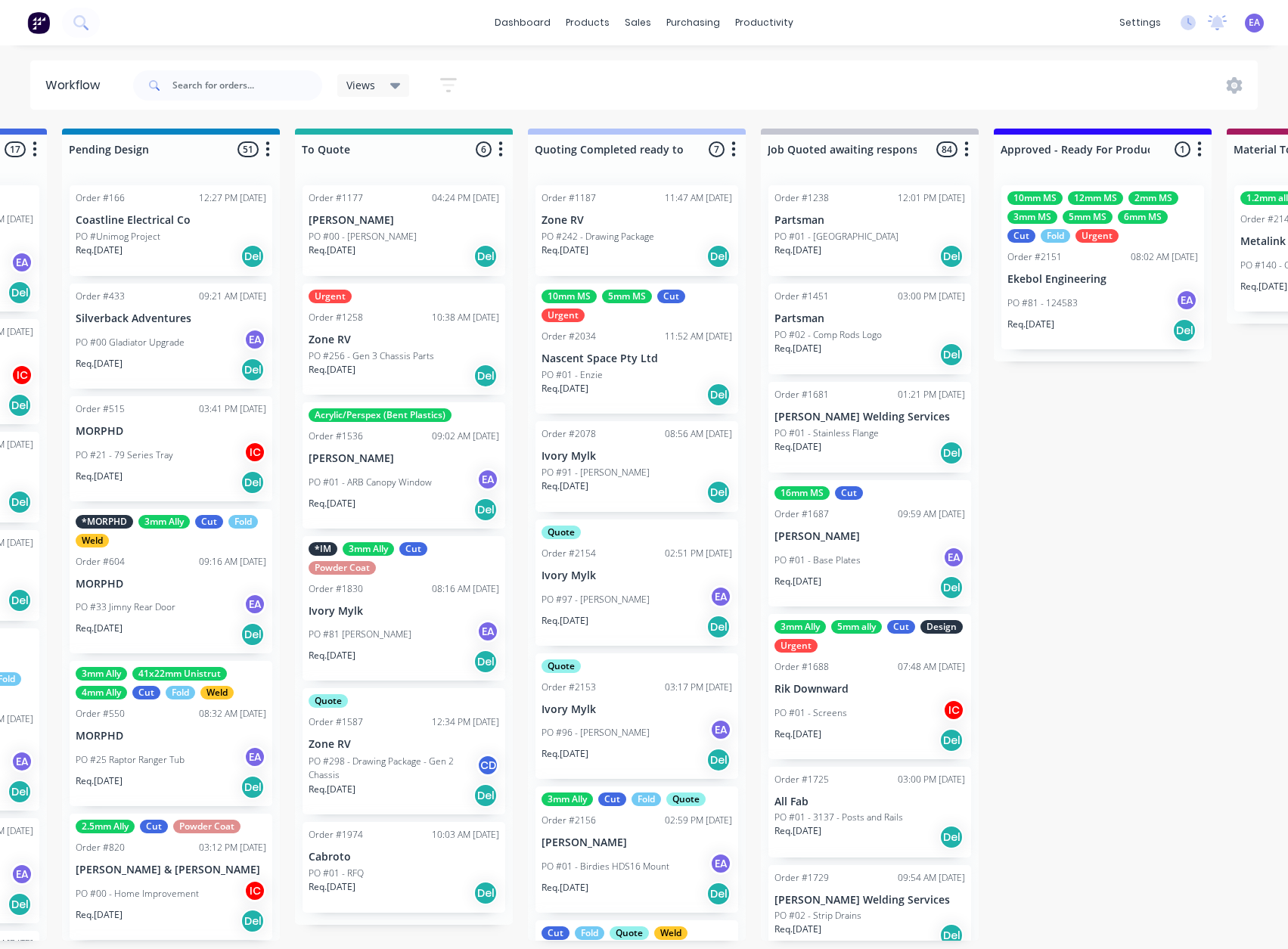
drag, startPoint x: 889, startPoint y: 647, endPoint x: 813, endPoint y: 692, distance: 88.3
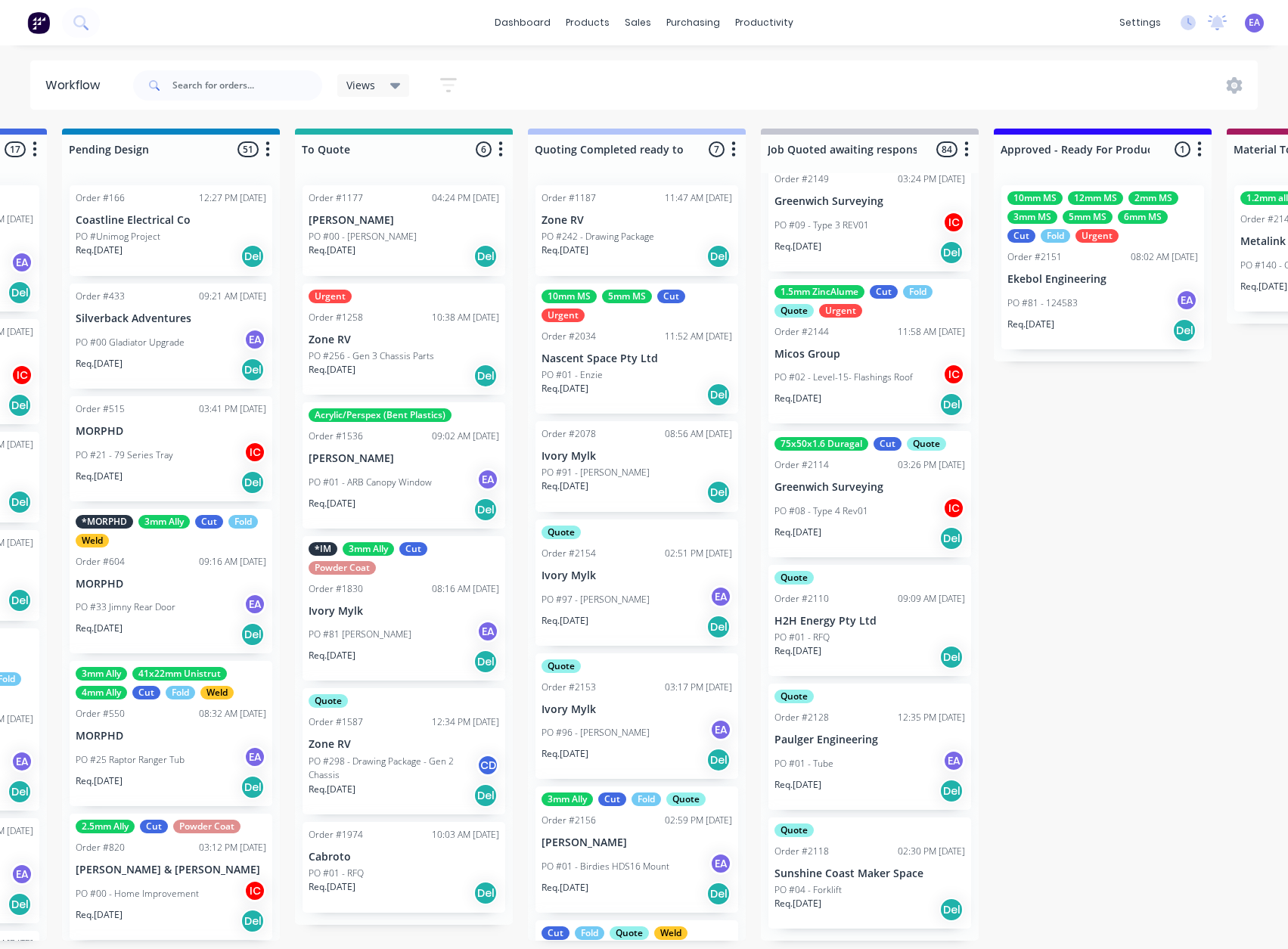
scroll to position [10184, 0]
click at [869, 774] on div "PO #01 - Tube EA" at bounding box center [869, 763] width 190 height 28
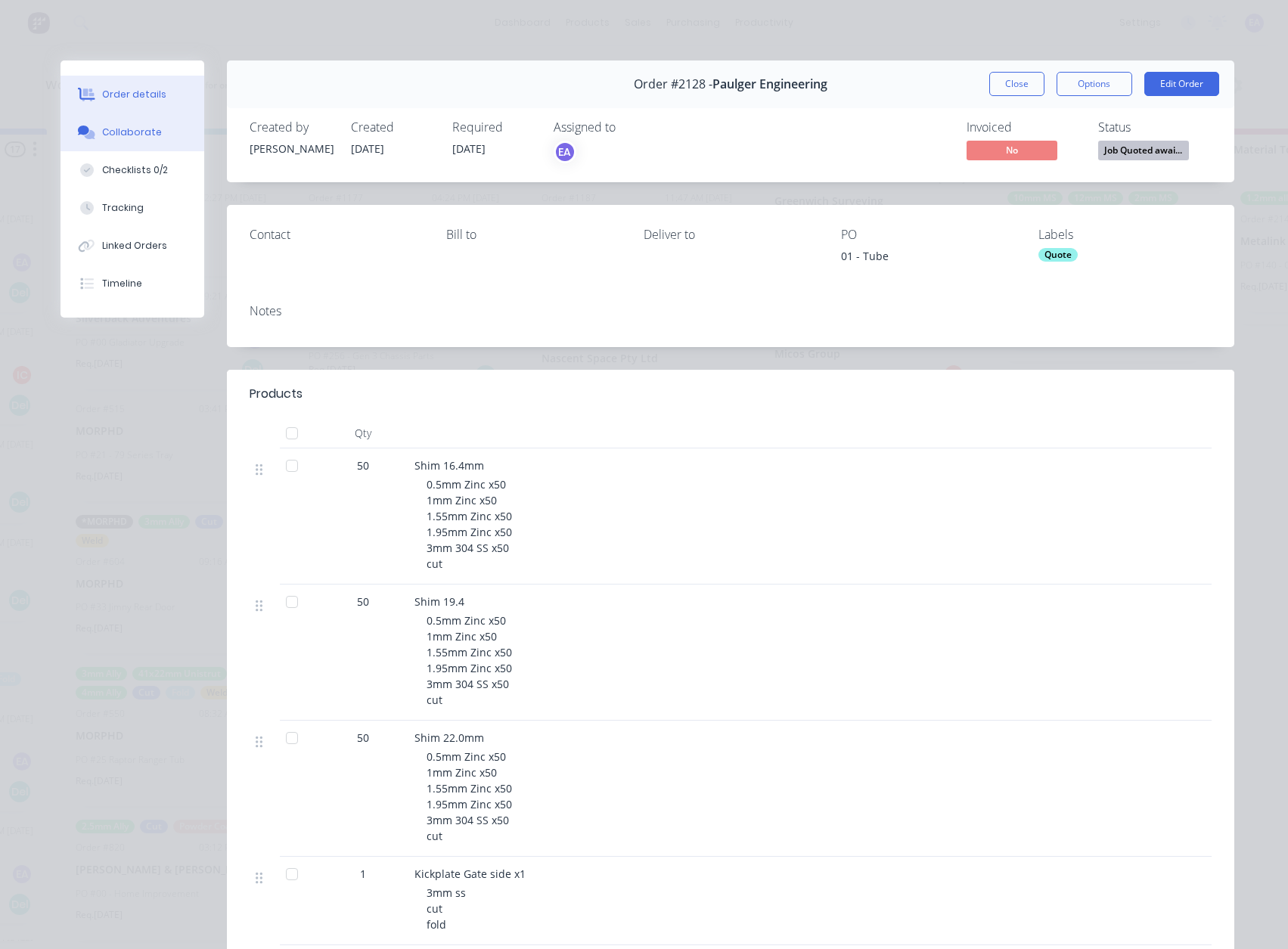
click at [127, 135] on div "Collaborate" at bounding box center [132, 132] width 60 height 13
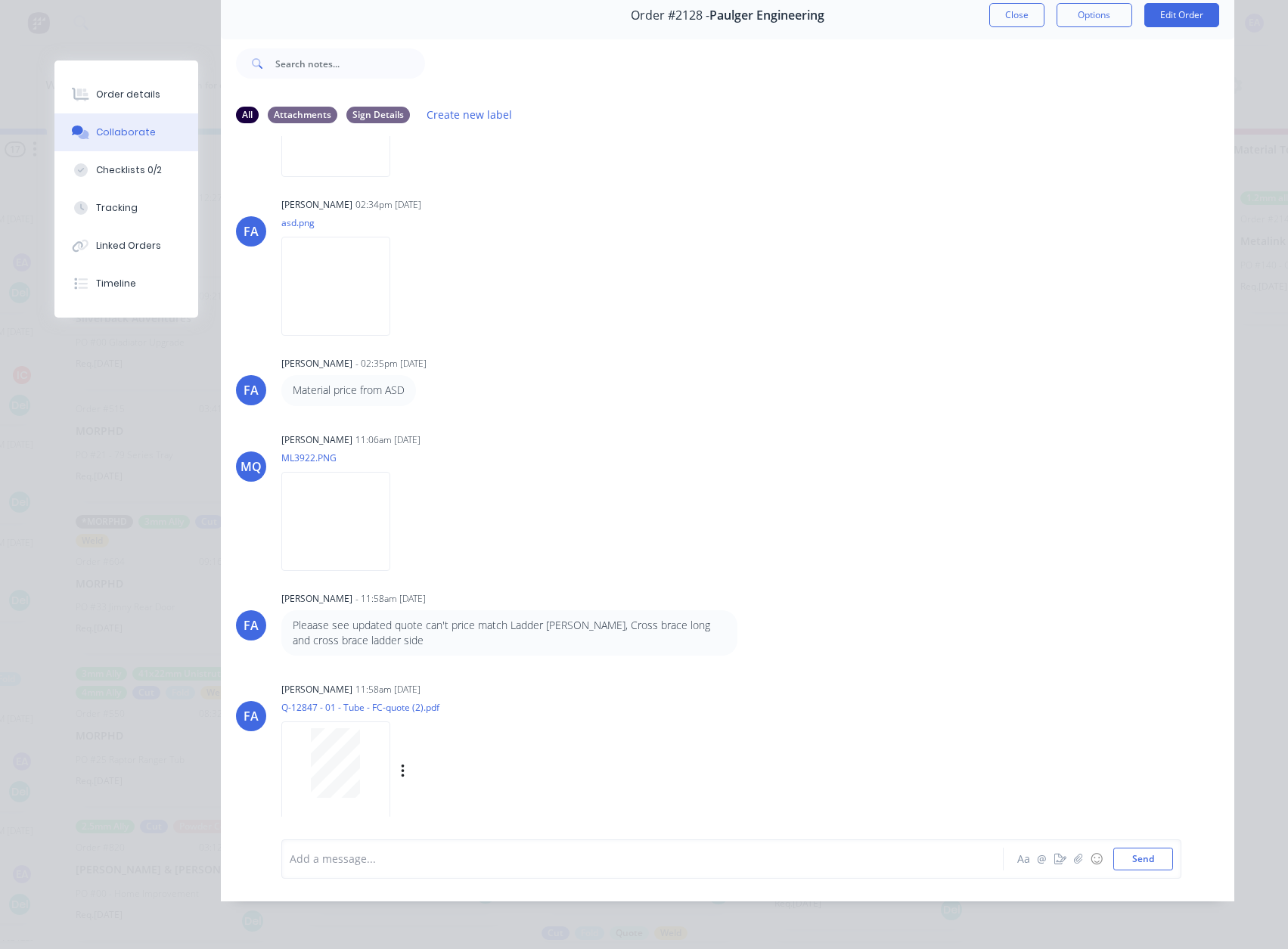
scroll to position [81, 0]
click at [607, 690] on div "[PERSON_NAME] 11:58am [DATE] Q-12847 - 01 - Tube - FC-quote (2).pdf Labels Down…" at bounding box center [517, 746] width 473 height 136
click at [440, 716] on div "Labels Download" at bounding box center [360, 771] width 158 height 114
click at [378, 857] on div at bounding box center [621, 859] width 662 height 16
click at [322, 790] on div at bounding box center [336, 771] width 109 height 99
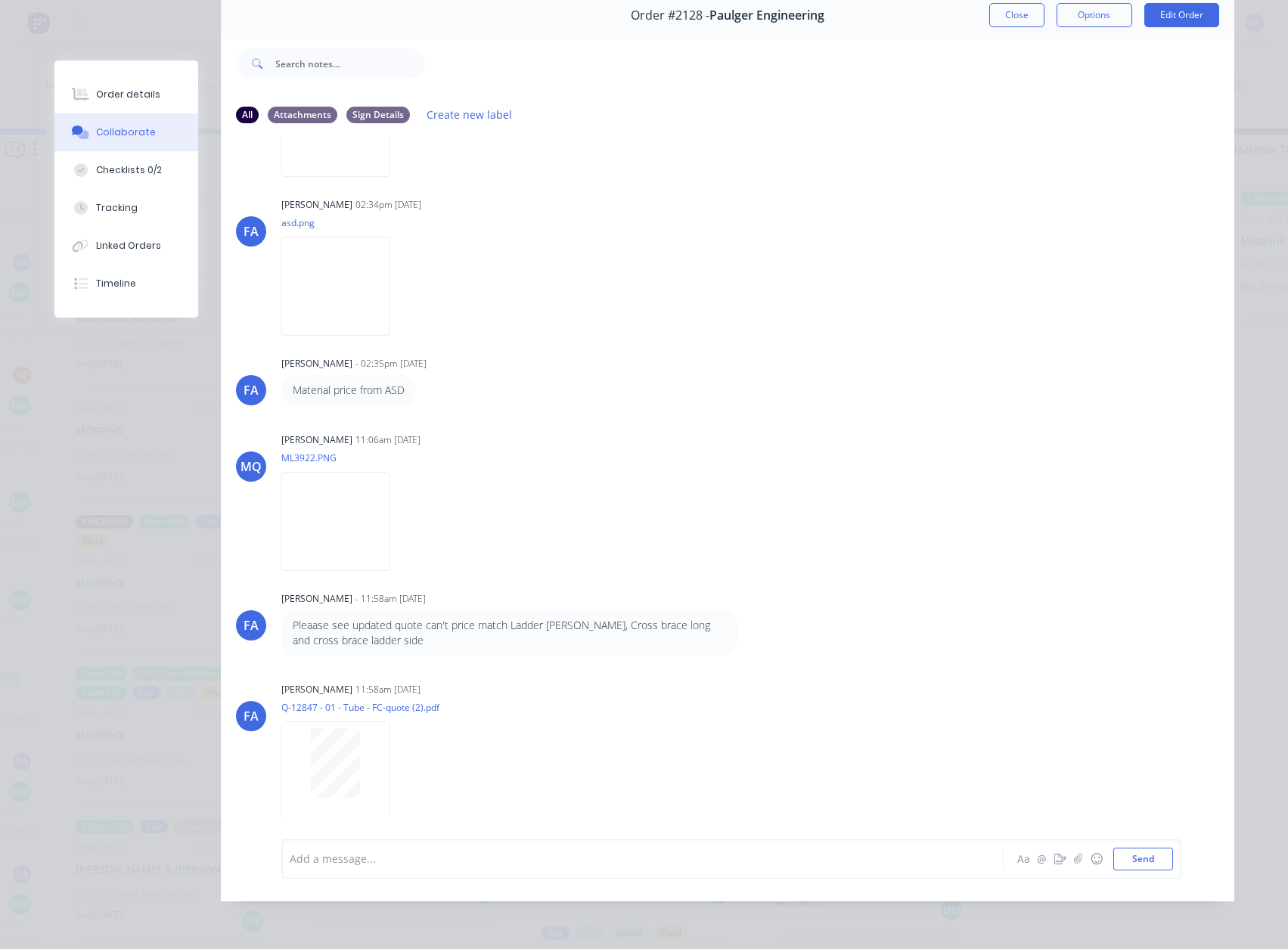
click at [521, 866] on div at bounding box center [621, 859] width 662 height 16
click at [152, 174] on div "Checklists 0/2" at bounding box center [129, 170] width 66 height 13
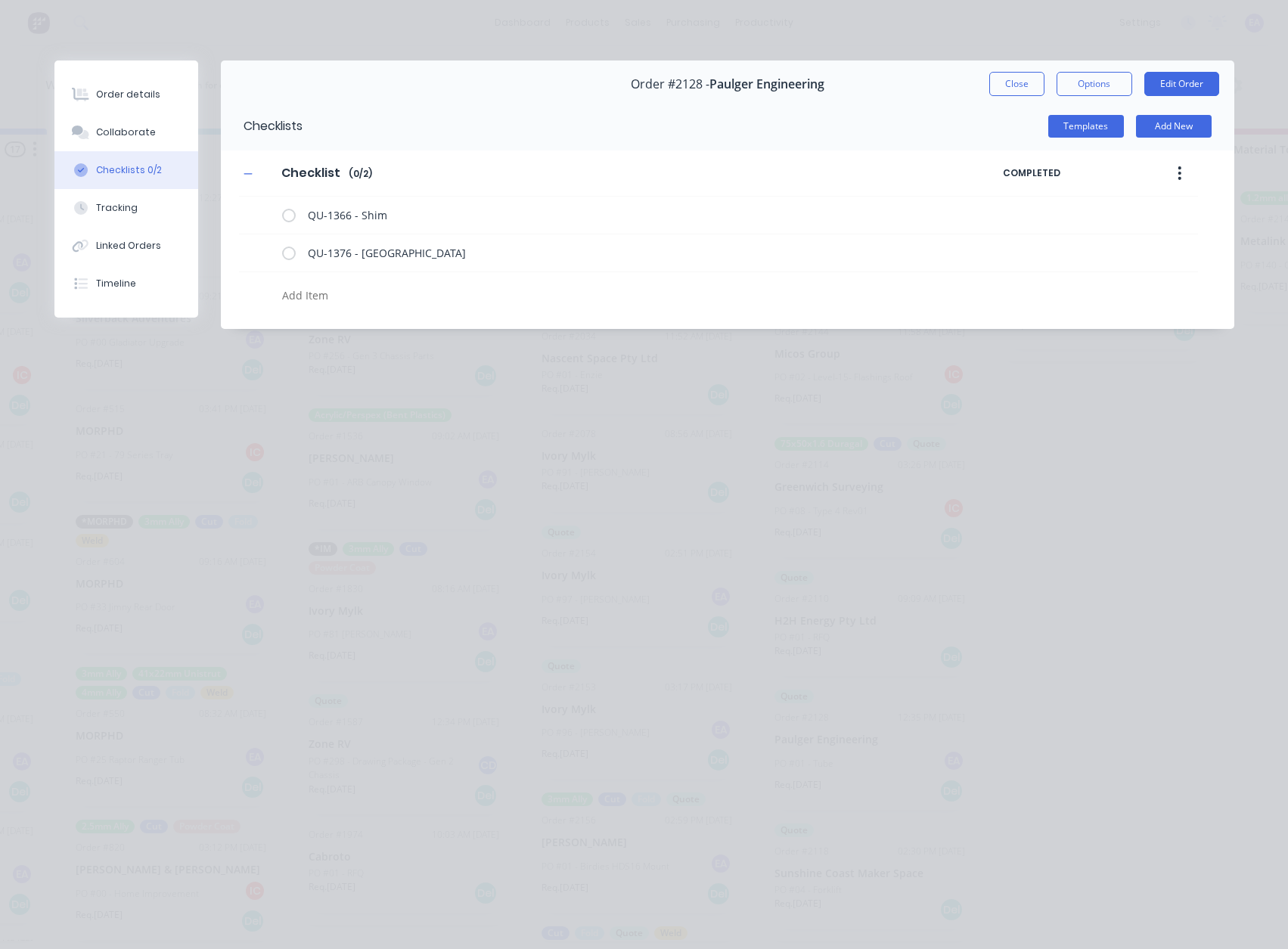
type textarea "x"
click at [1032, 87] on button "Close" at bounding box center [1017, 84] width 55 height 24
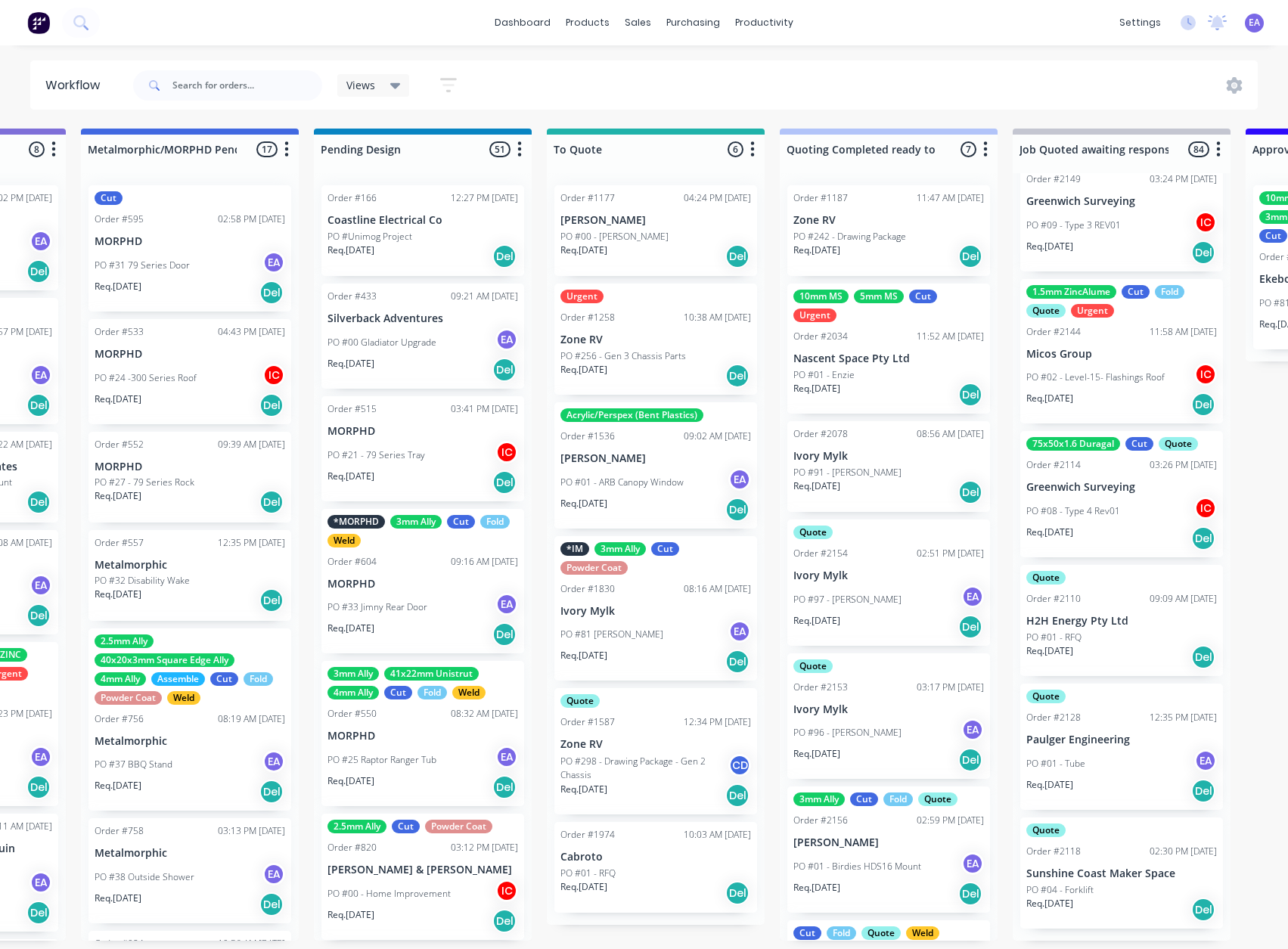
scroll to position [3, 0]
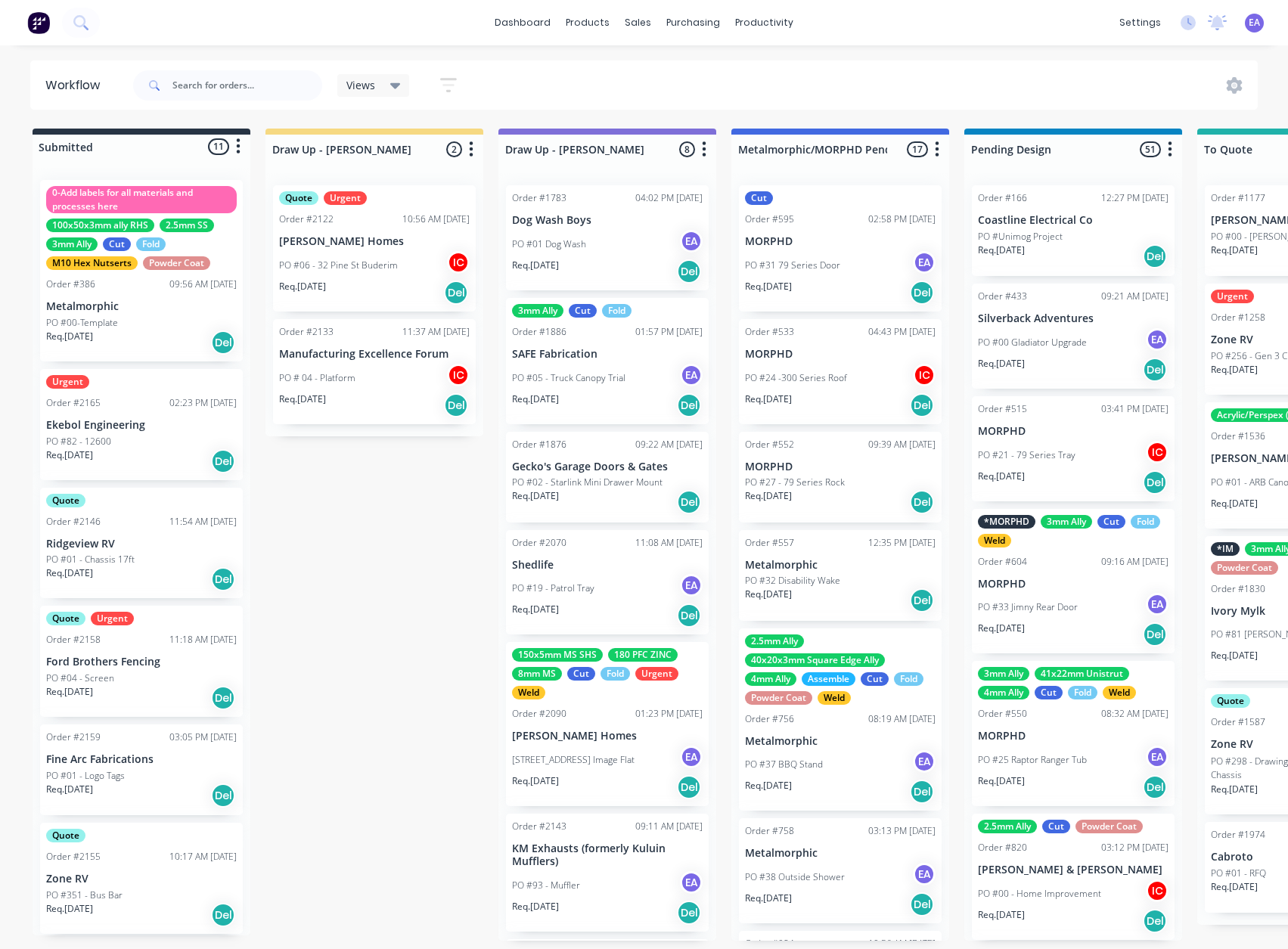
drag, startPoint x: 512, startPoint y: 712, endPoint x: 140, endPoint y: 771, distance: 376.6
